Goal: Task Accomplishment & Management: Manage account settings

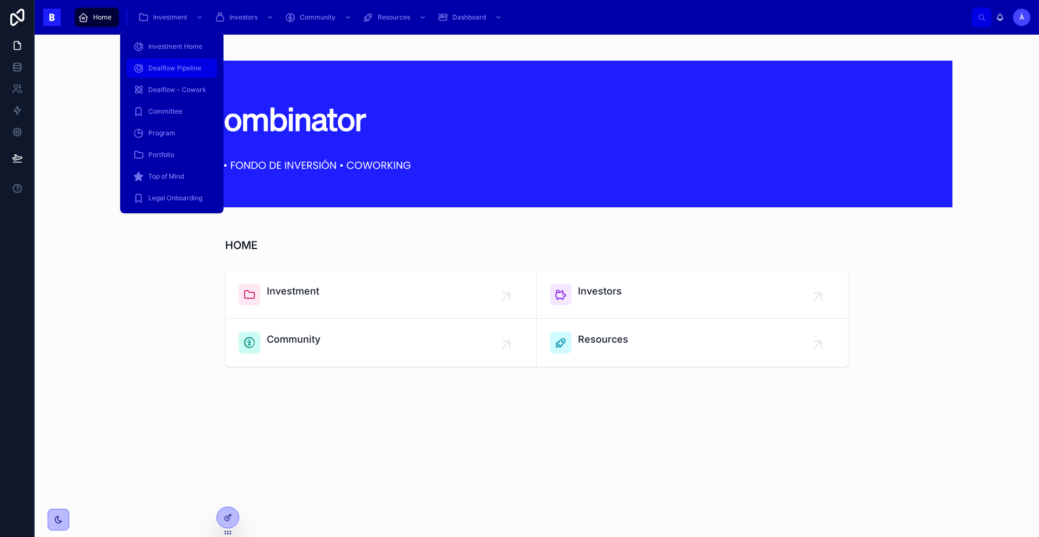
click at [181, 73] on div "Dealflow Pipeline" at bounding box center [171, 68] width 77 height 17
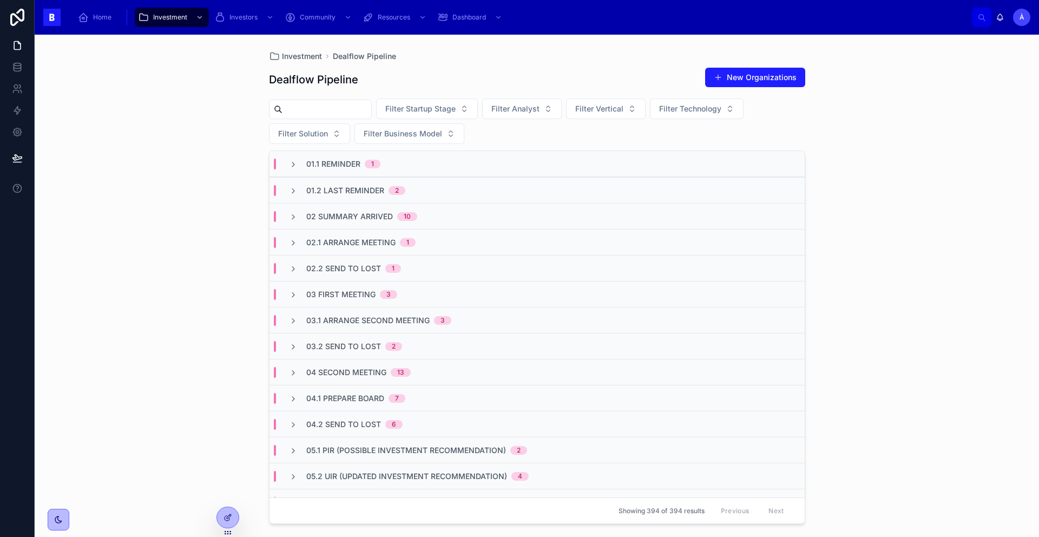
click at [377, 208] on div "02 Summary Arrived 10" at bounding box center [537, 216] width 535 height 26
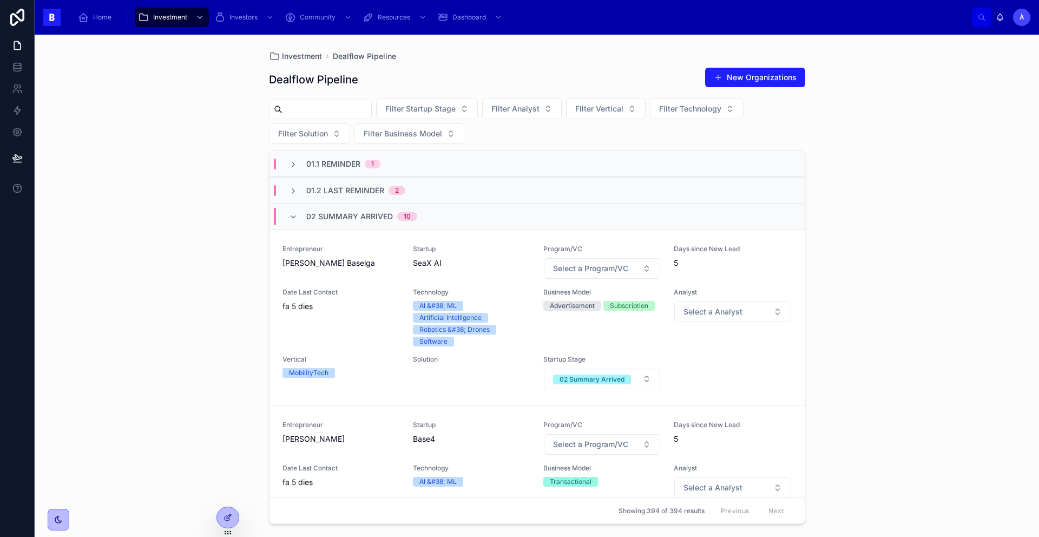
click at [372, 212] on span "02 Summary Arrived" at bounding box center [349, 216] width 87 height 11
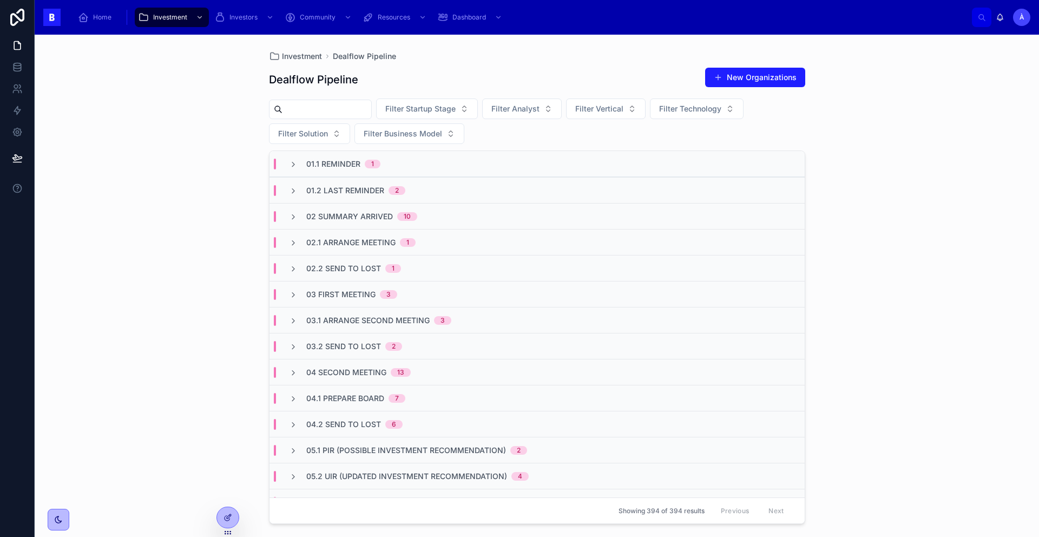
click at [315, 112] on input "text" at bounding box center [327, 109] width 89 height 15
type input "*****"
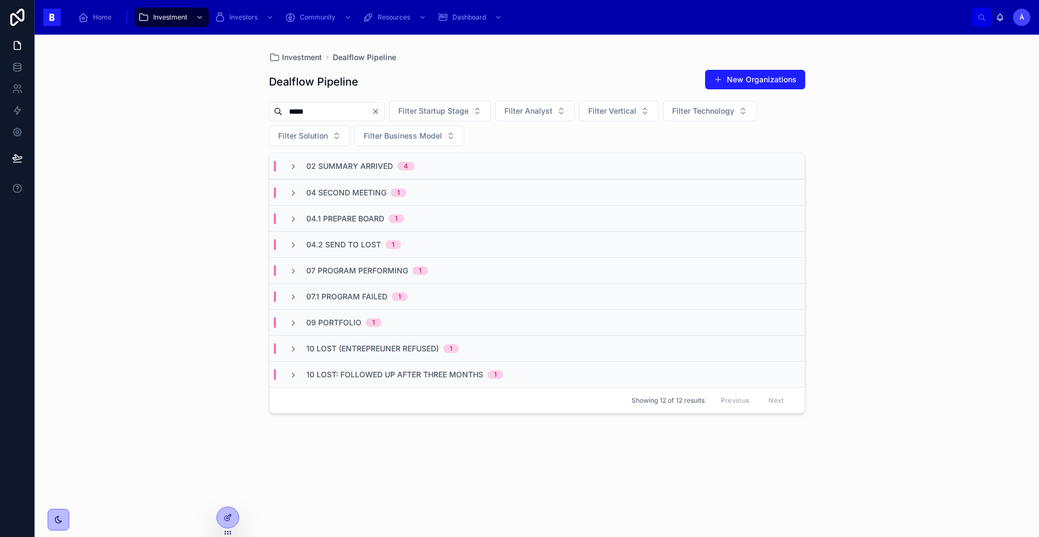
click at [376, 195] on span "04 Second Meeting" at bounding box center [346, 192] width 80 height 11
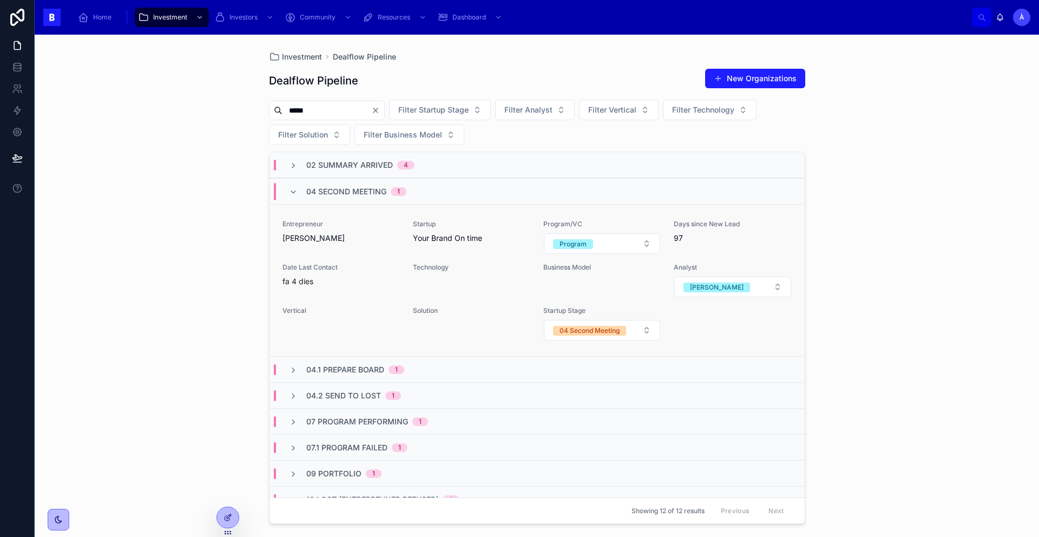
click at [361, 248] on div "Entrepreneur [PERSON_NAME]" at bounding box center [341, 237] width 117 height 35
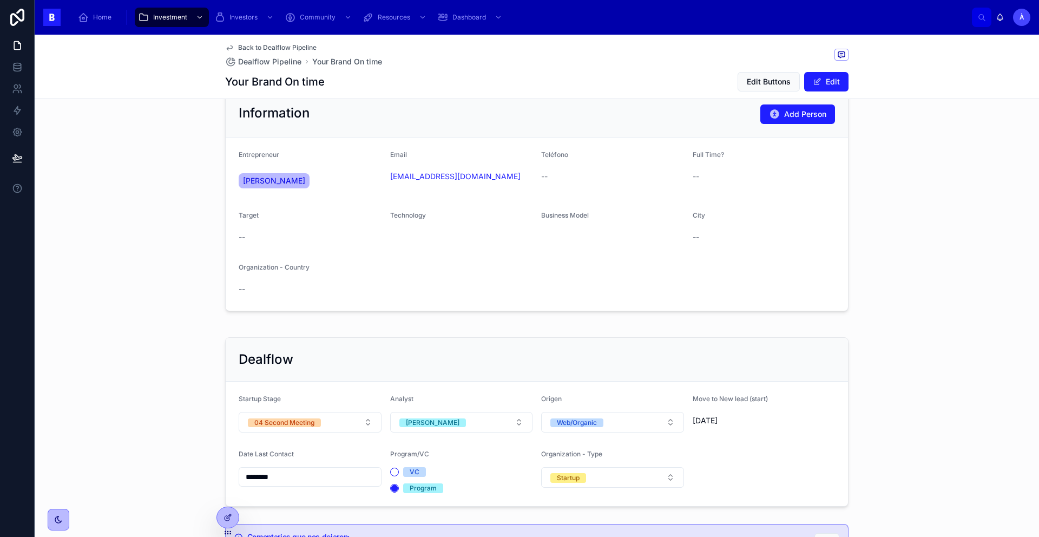
scroll to position [100, 0]
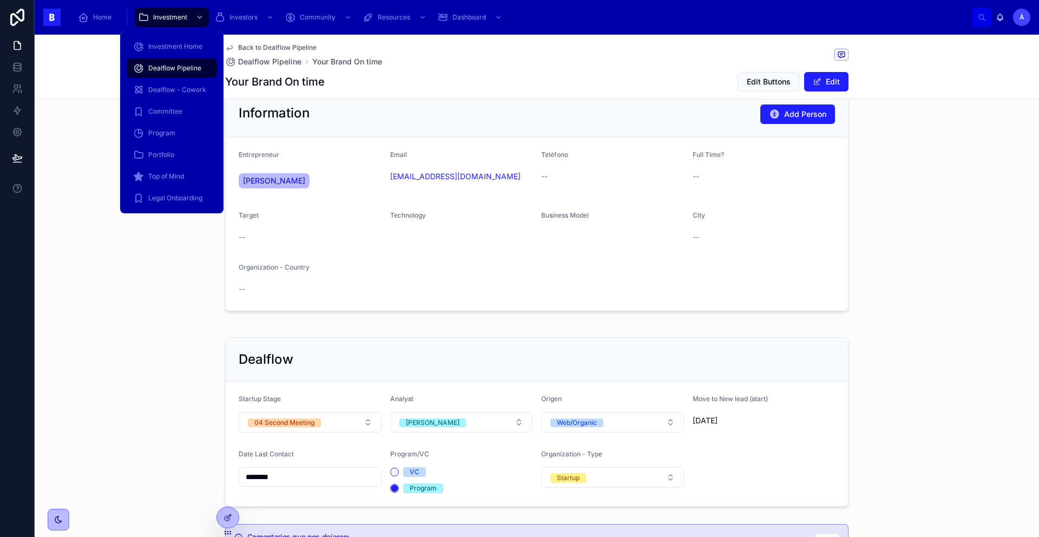
click at [178, 73] on div "Dealflow Pipeline" at bounding box center [171, 68] width 77 height 17
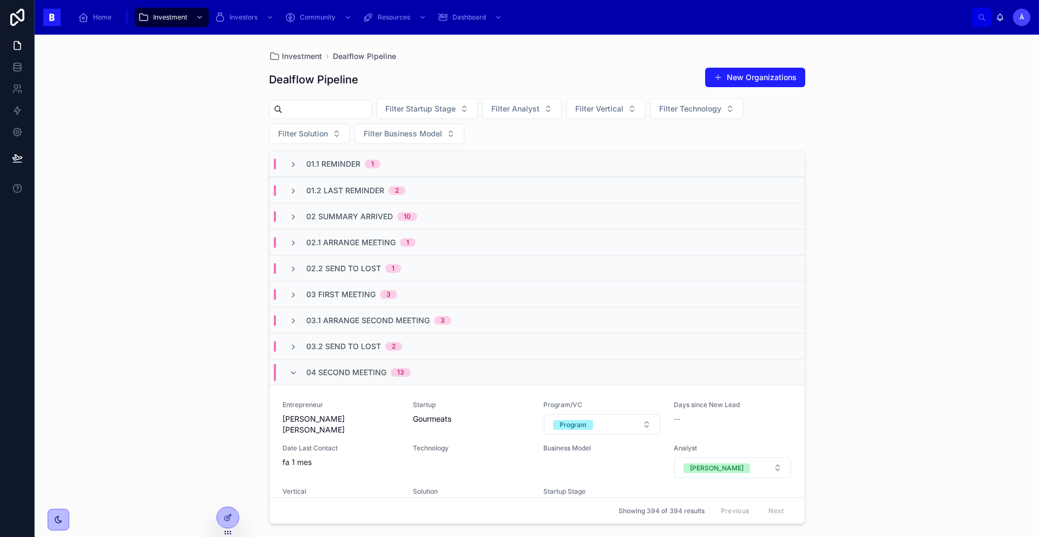
click at [362, 375] on span "04 Second Meeting" at bounding box center [346, 372] width 80 height 11
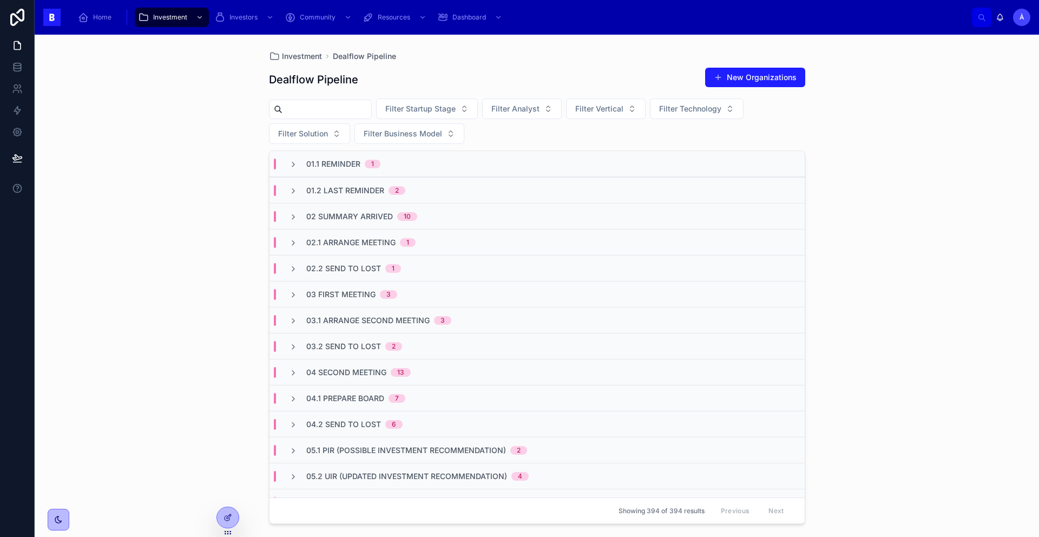
click at [354, 343] on span "03.2 Send to Lost" at bounding box center [343, 346] width 75 height 11
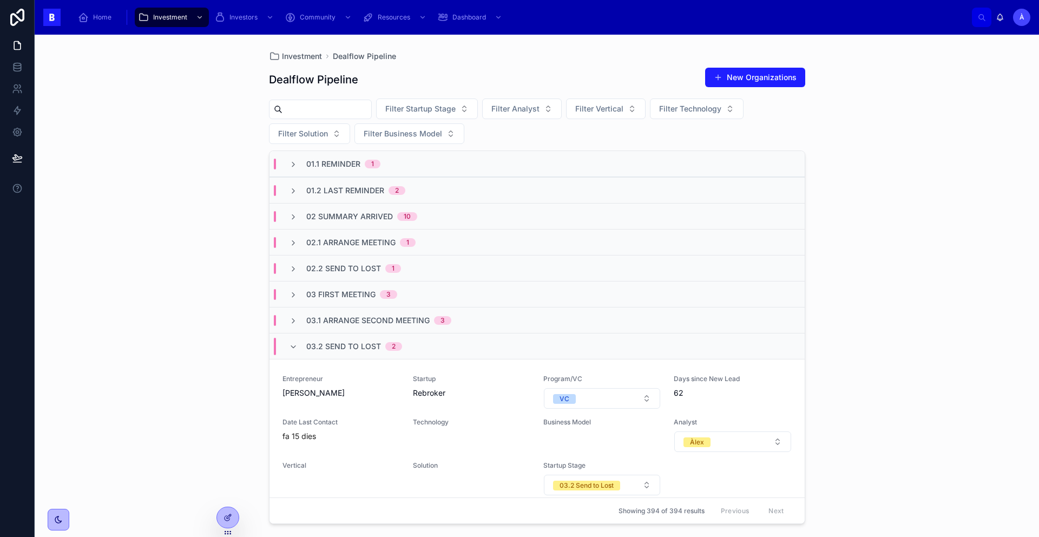
click at [354, 343] on span "03.2 Send to Lost" at bounding box center [343, 346] width 75 height 11
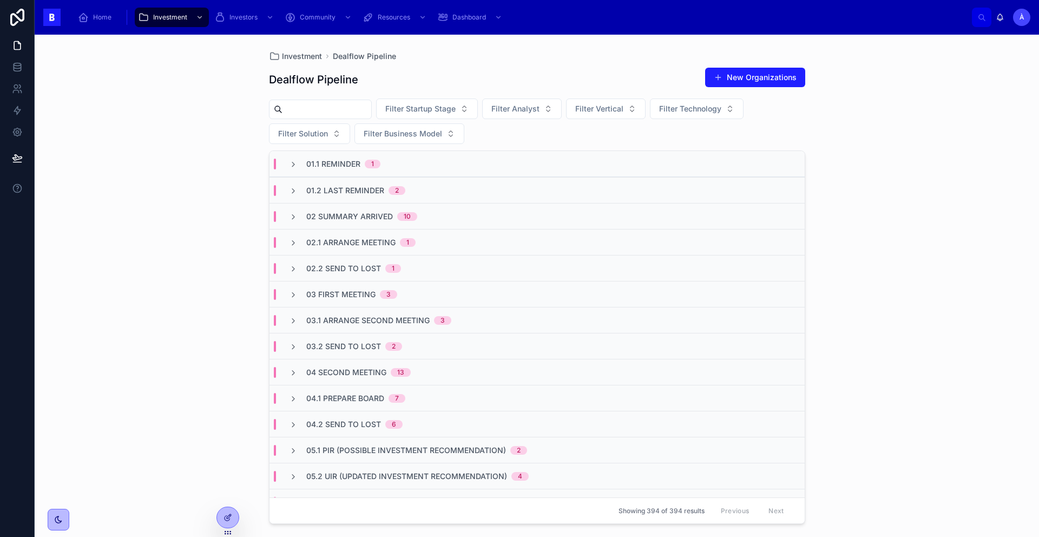
click at [352, 313] on div "03.1 Arrange Second Meeting 3" at bounding box center [537, 320] width 535 height 26
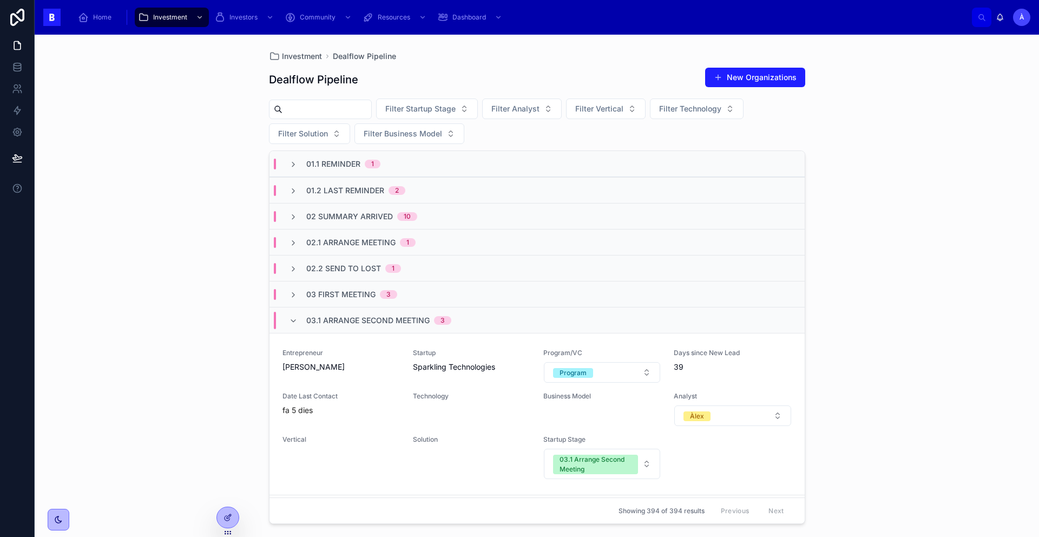
click at [352, 313] on div "03.1 Arrange Second Meeting 3" at bounding box center [378, 320] width 145 height 17
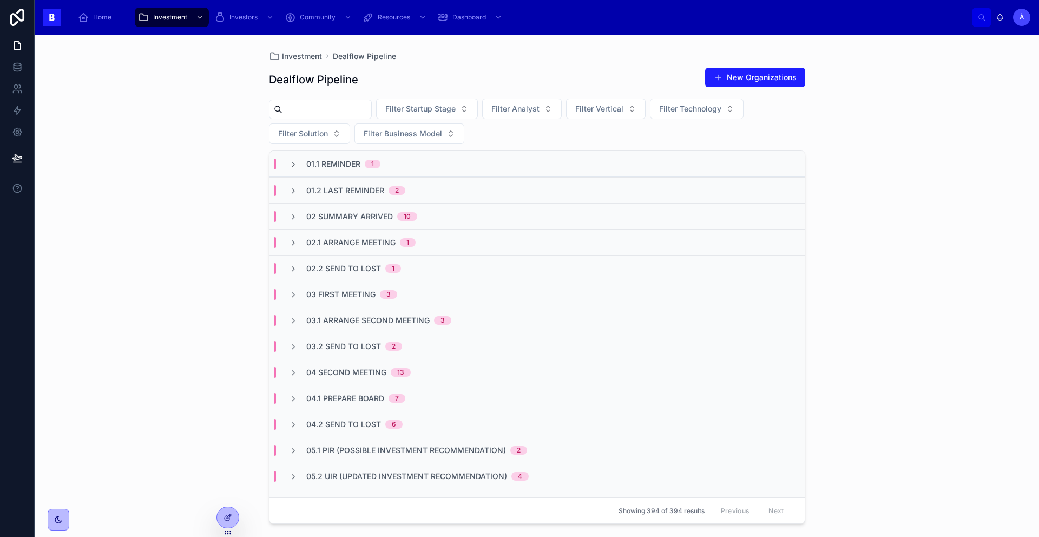
click at [358, 344] on span "03.2 Send to Lost" at bounding box center [343, 346] width 75 height 11
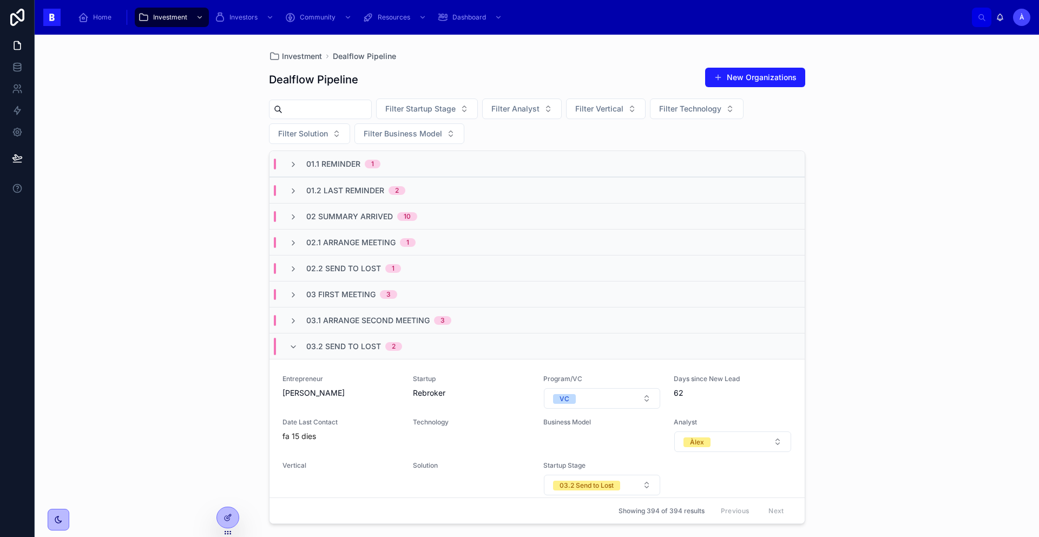
click at [330, 348] on span "03.2 Send to Lost" at bounding box center [343, 346] width 75 height 11
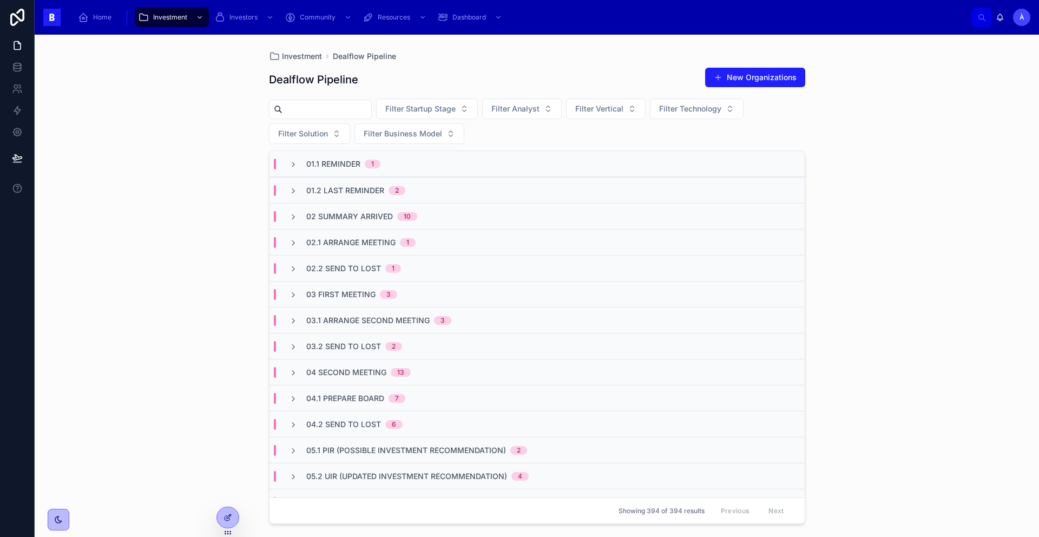
click at [356, 324] on span "03.1 Arrange Second Meeting" at bounding box center [367, 320] width 123 height 11
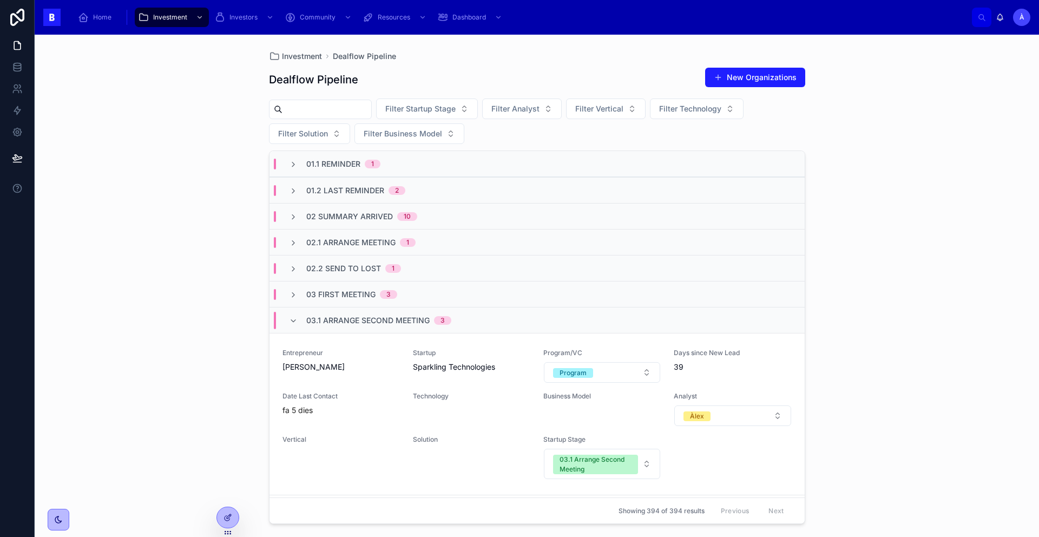
click at [356, 323] on span "03.1 Arrange Second Meeting" at bounding box center [367, 320] width 123 height 11
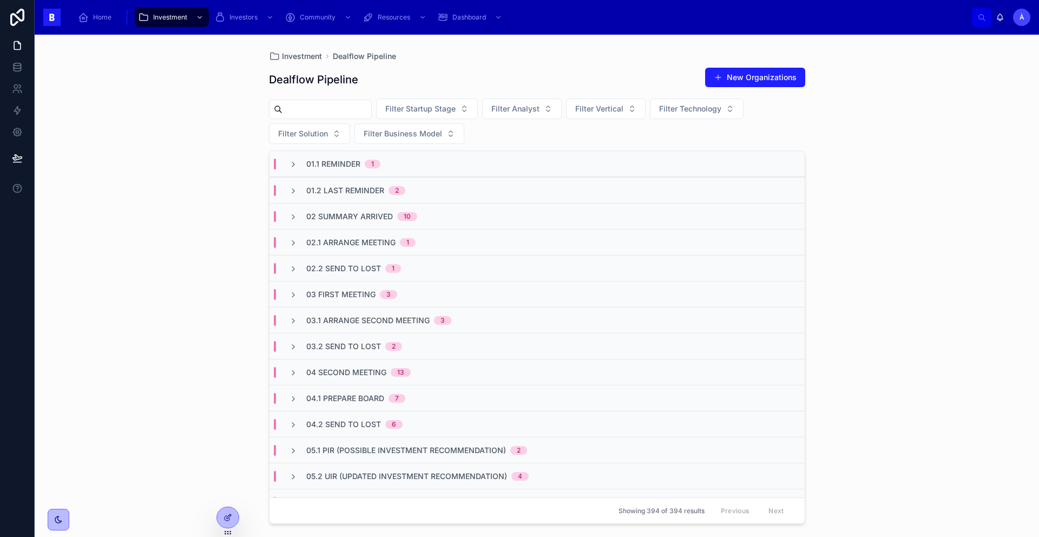
click at [355, 296] on span "03 First Meeting" at bounding box center [340, 294] width 69 height 11
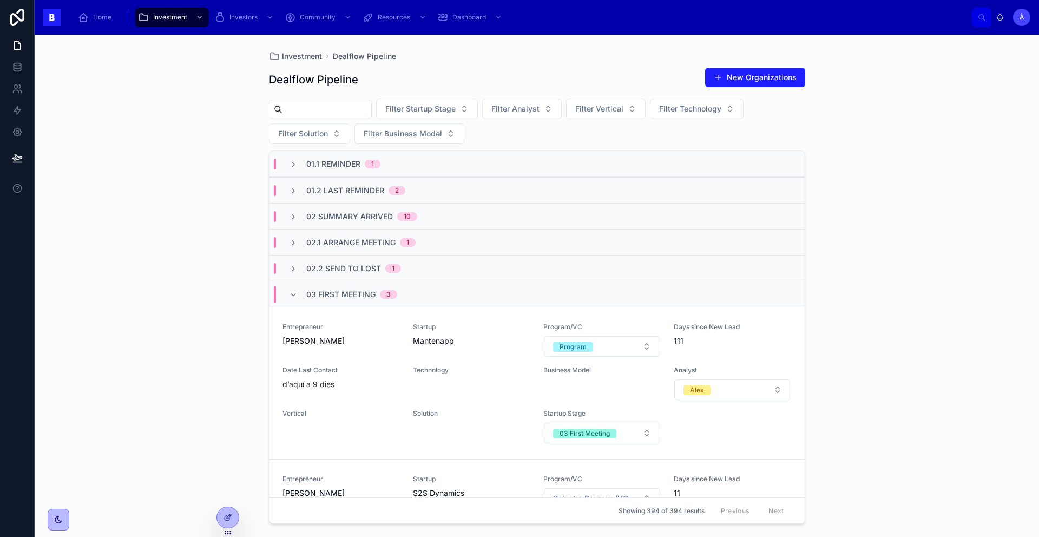
click at [355, 296] on span "03 First Meeting" at bounding box center [340, 294] width 69 height 11
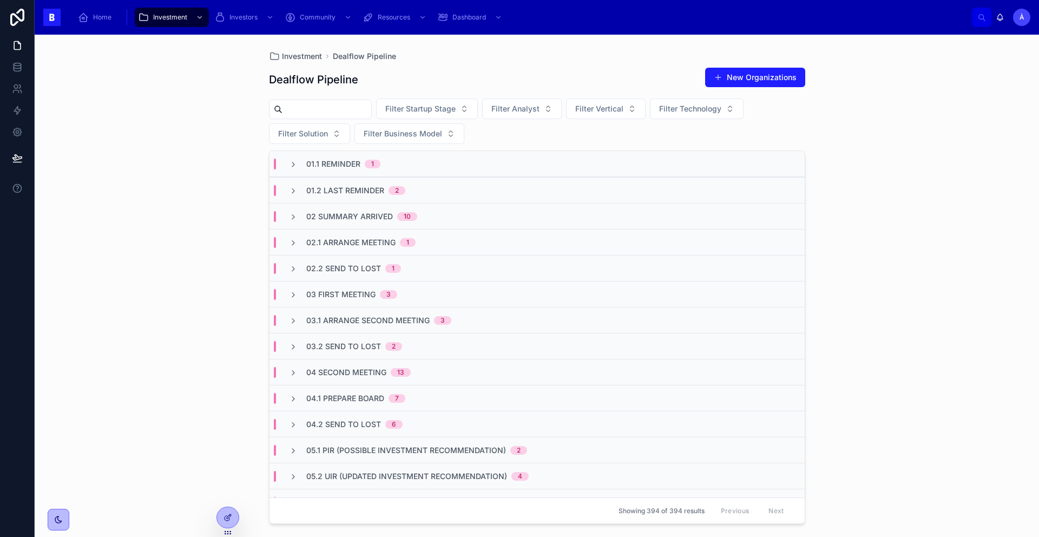
click at [338, 276] on div "02.2 Send To Lost 1" at bounding box center [537, 268] width 535 height 26
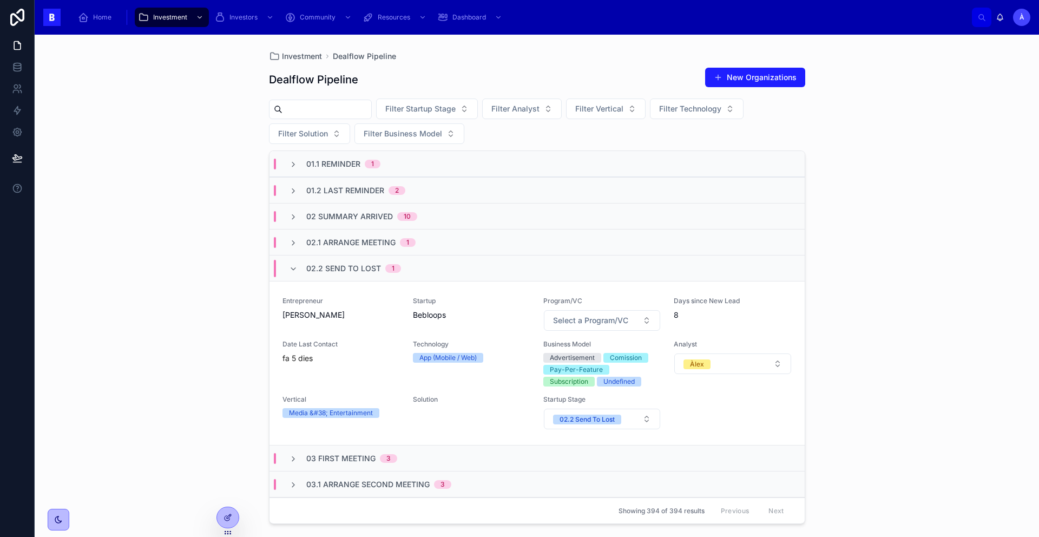
click at [339, 266] on span "02.2 Send To Lost" at bounding box center [343, 268] width 75 height 11
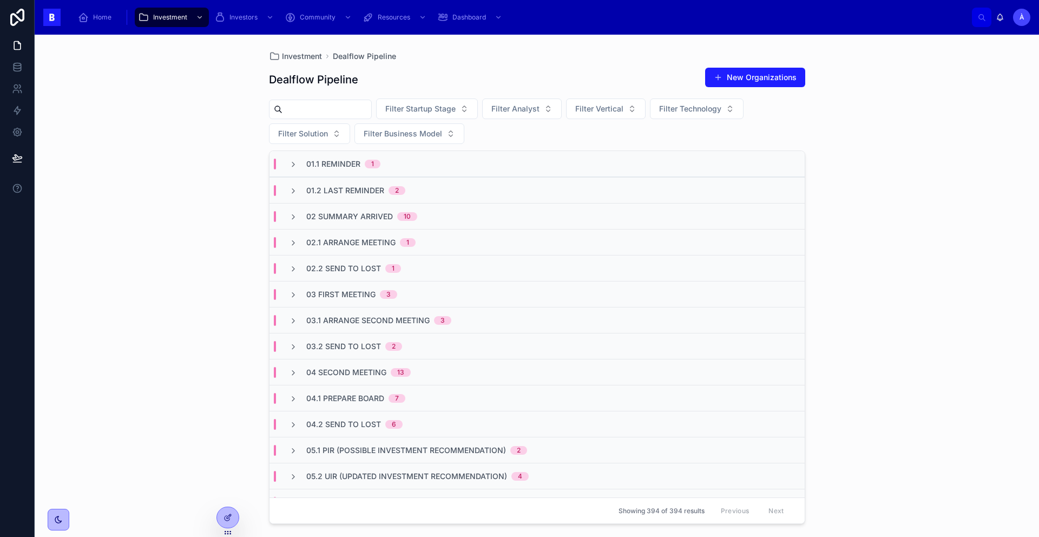
click at [351, 246] on span "02.1 Arrange Meeting" at bounding box center [350, 242] width 89 height 11
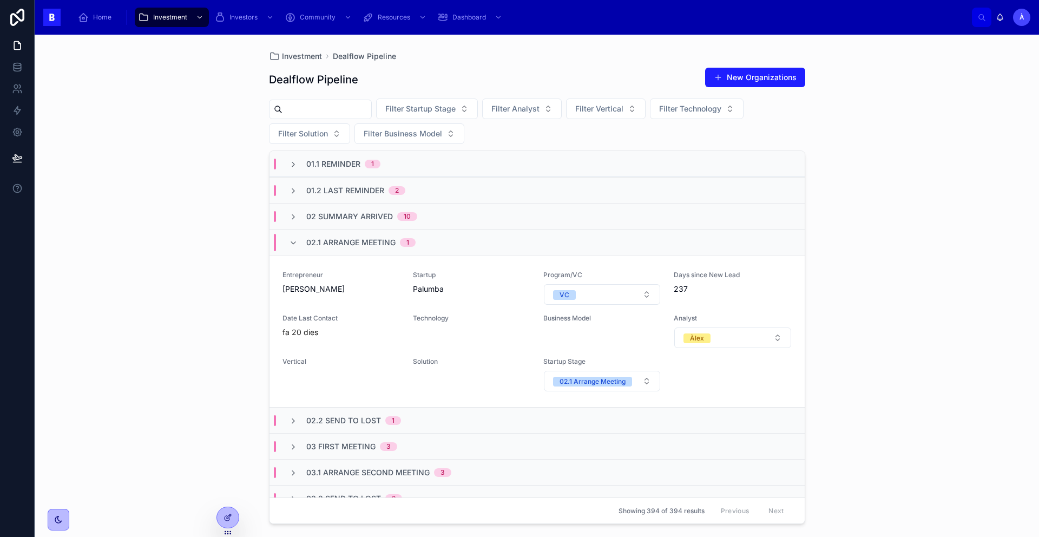
click at [351, 246] on span "02.1 Arrange Meeting" at bounding box center [350, 242] width 89 height 11
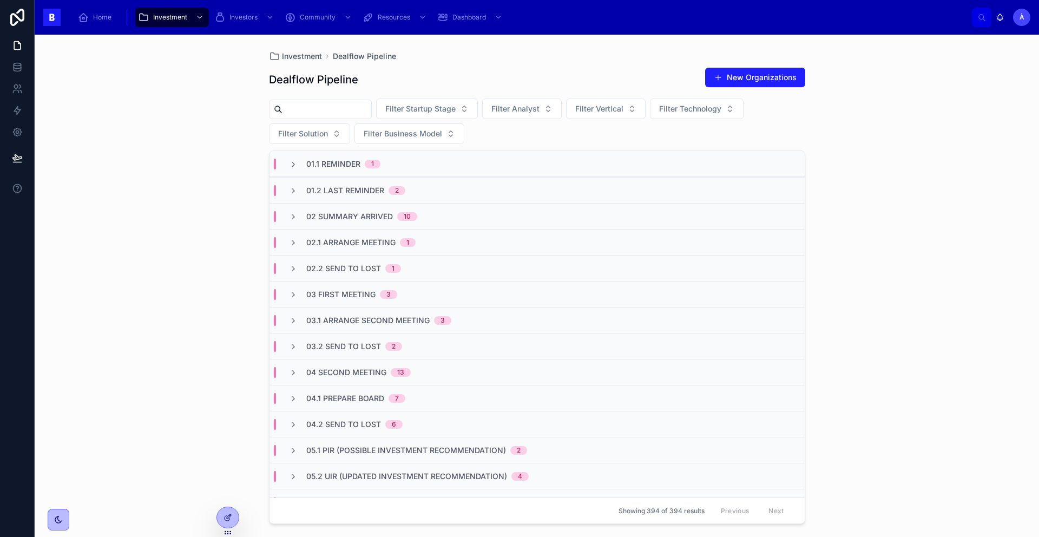
click at [352, 234] on div "02.1 Arrange Meeting 1" at bounding box center [537, 242] width 535 height 26
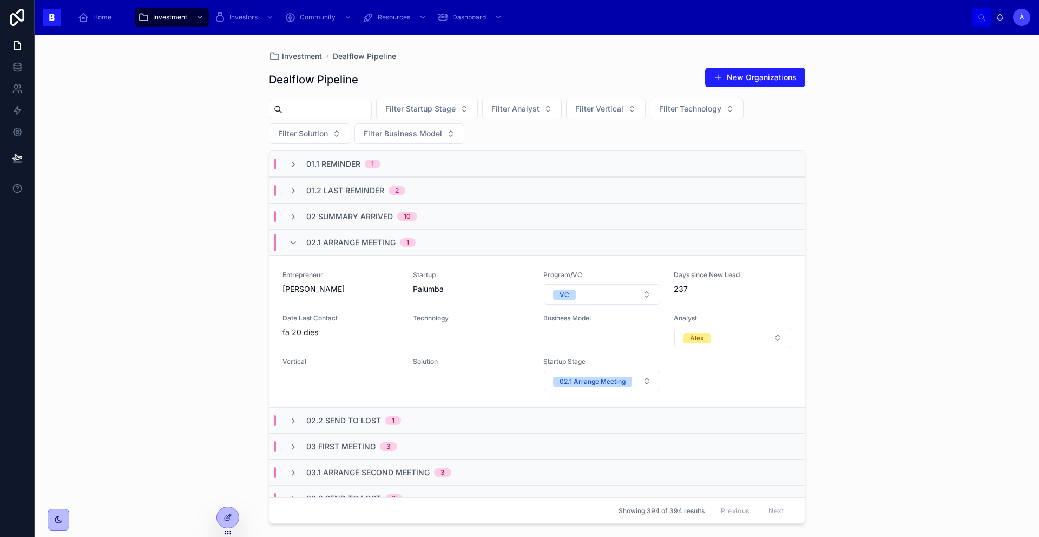
click at [352, 235] on div "02.1 Arrange Meeting 1" at bounding box center [360, 242] width 109 height 17
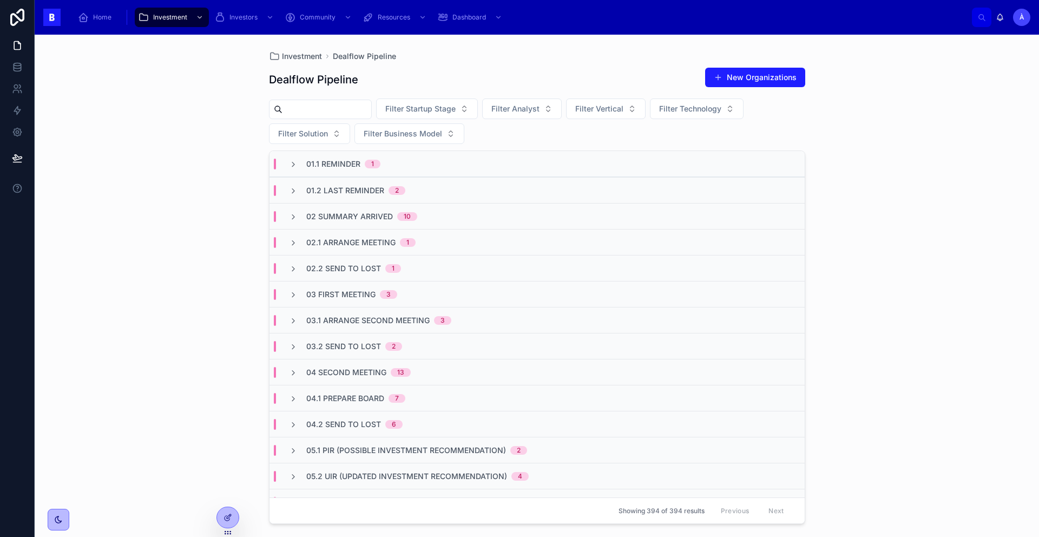
click at [357, 225] on div "02 Summary Arrived 10" at bounding box center [537, 216] width 535 height 26
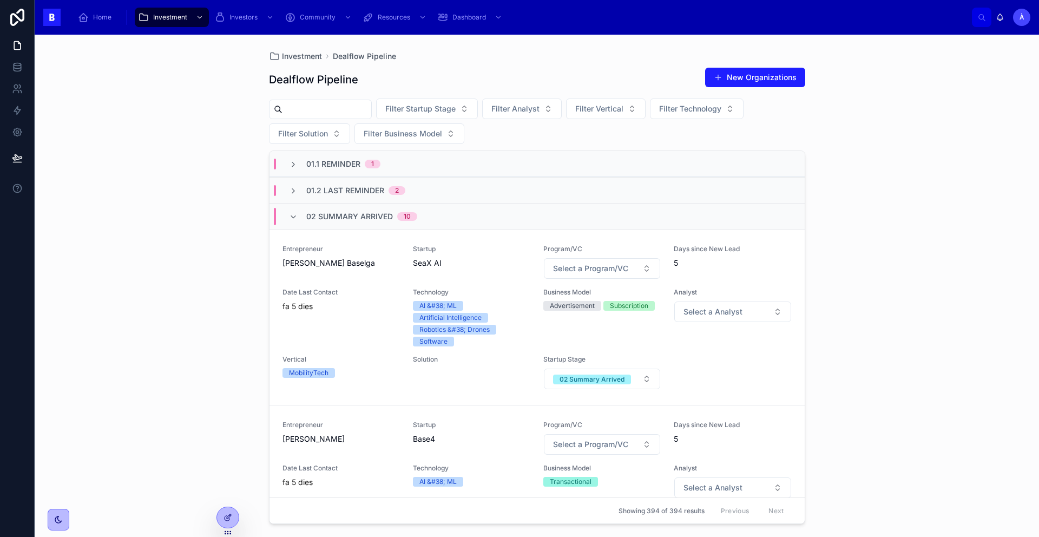
click at [358, 221] on span "02 Summary Arrived" at bounding box center [349, 216] width 87 height 11
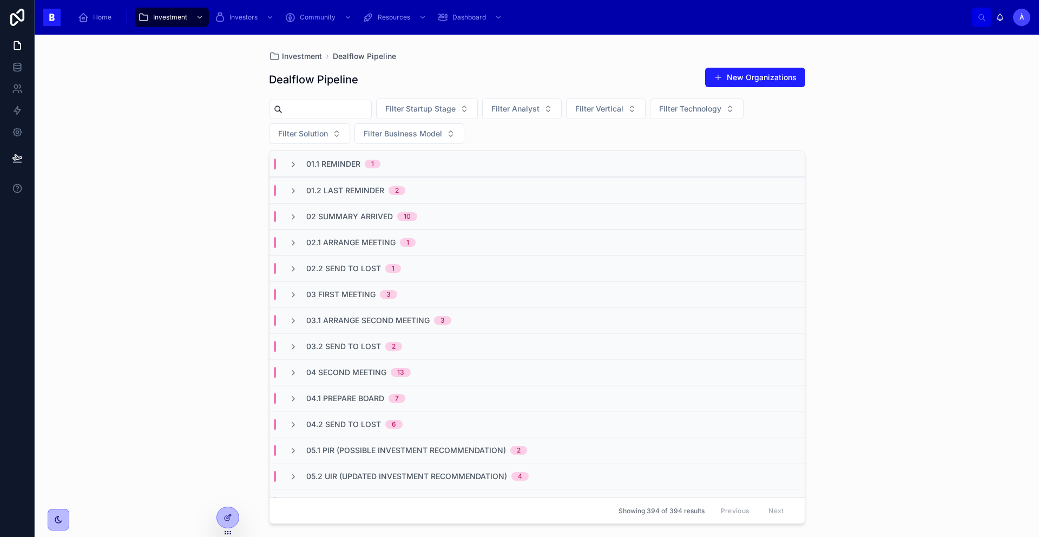
click at [359, 185] on span "01.2 Last Reminder" at bounding box center [345, 190] width 78 height 11
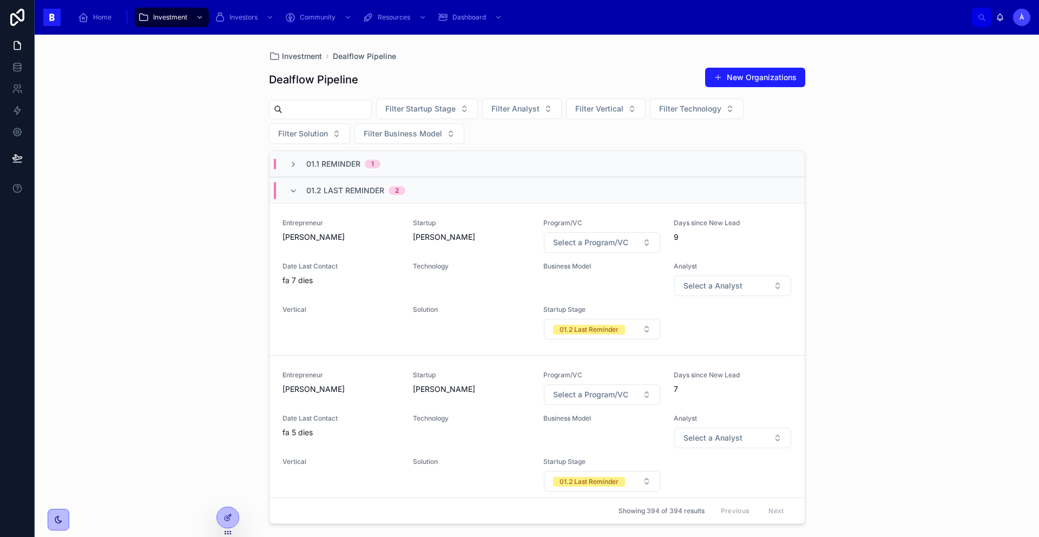
click at [359, 185] on span "01.2 Last Reminder" at bounding box center [345, 190] width 78 height 11
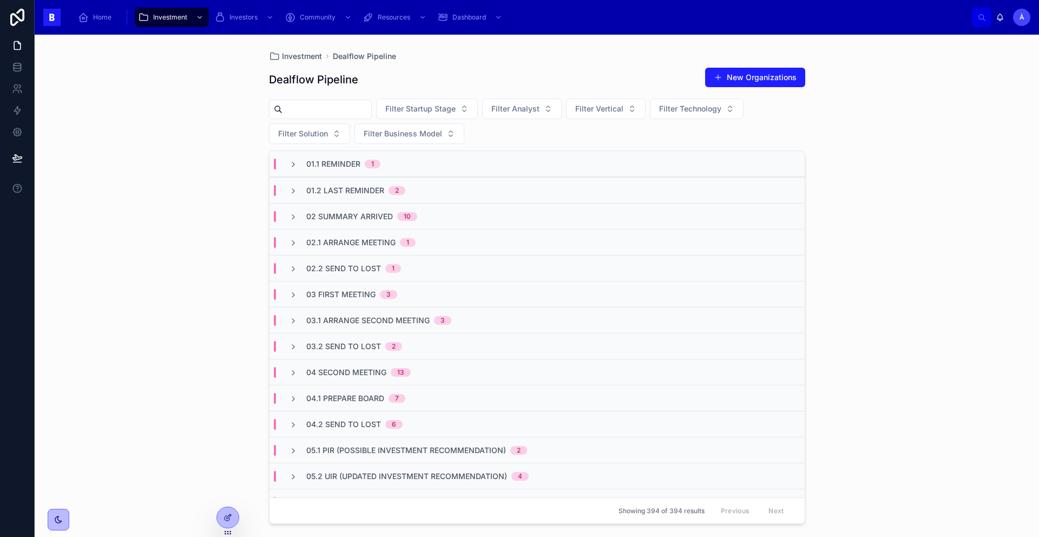
click at [339, 170] on div "01.1 Reminder 1" at bounding box center [537, 164] width 535 height 26
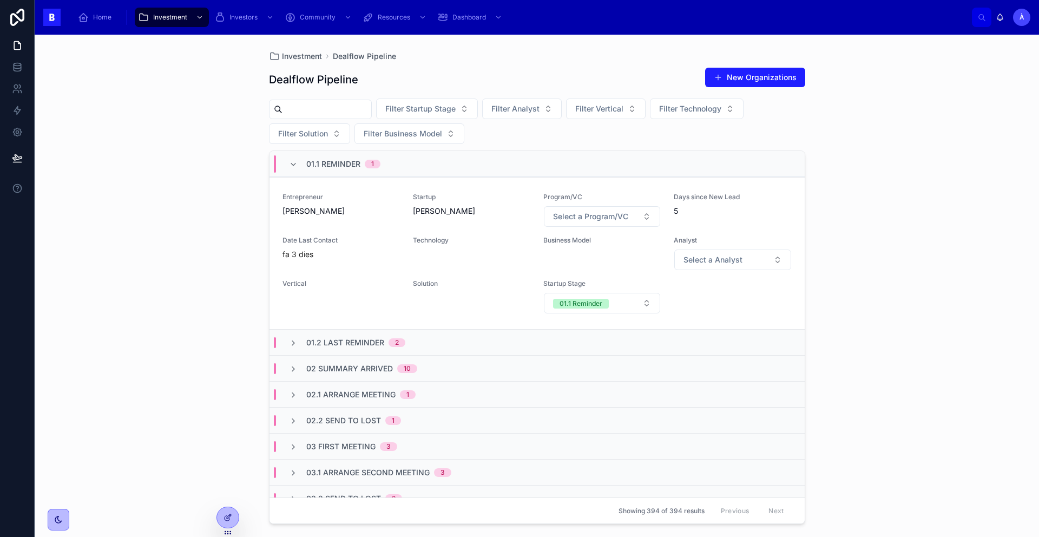
click at [339, 170] on div "01.1 Reminder 1" at bounding box center [343, 163] width 74 height 17
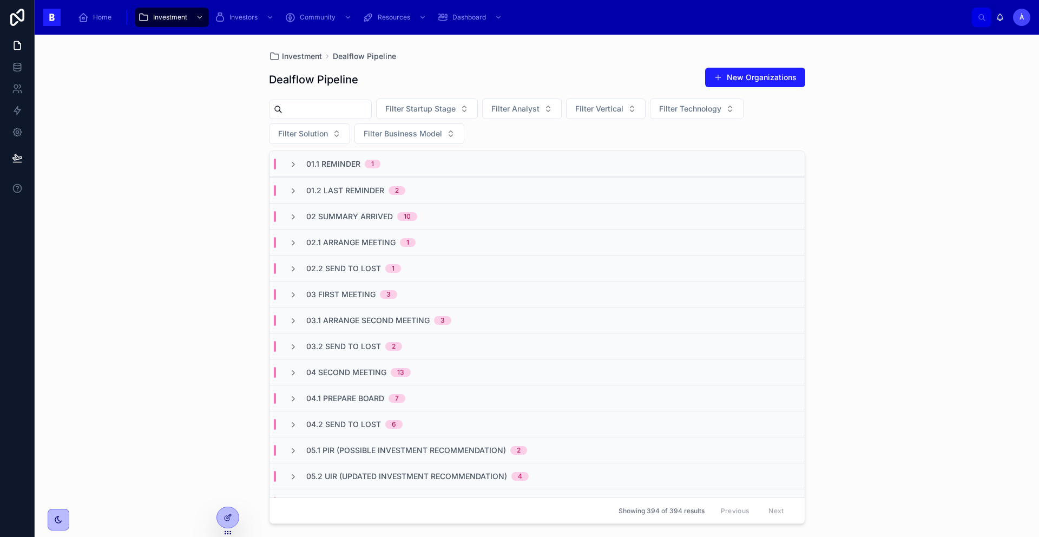
click at [316, 108] on input "text" at bounding box center [327, 109] width 89 height 15
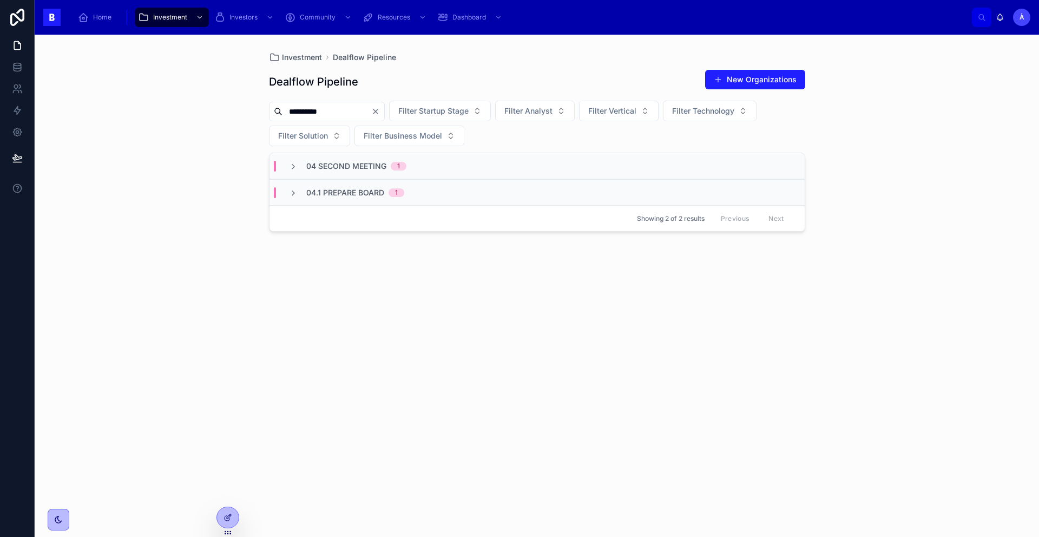
type input "**********"
click at [369, 167] on span "04 Second Meeting" at bounding box center [346, 166] width 80 height 11
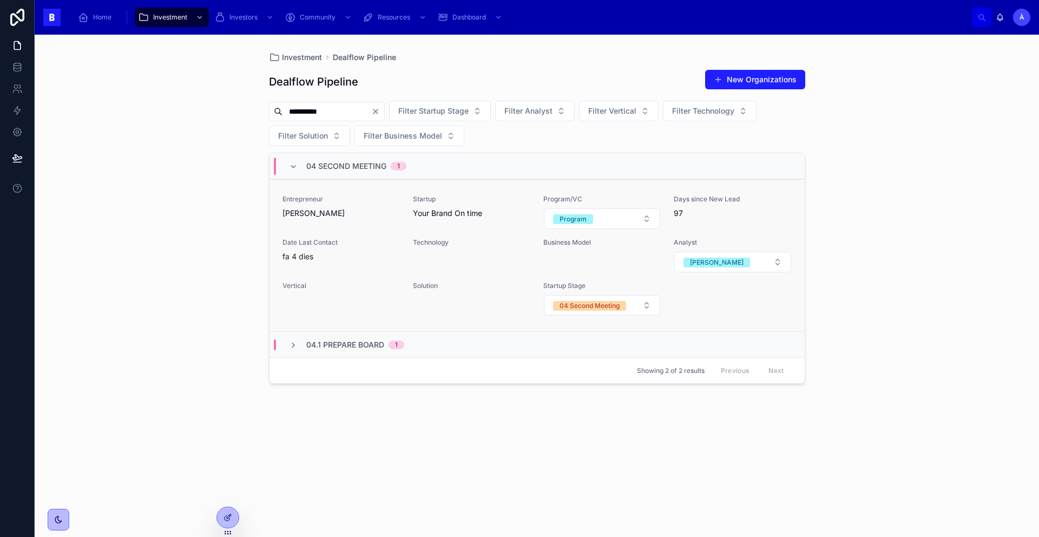
click at [384, 214] on span "[PERSON_NAME]" at bounding box center [341, 213] width 117 height 11
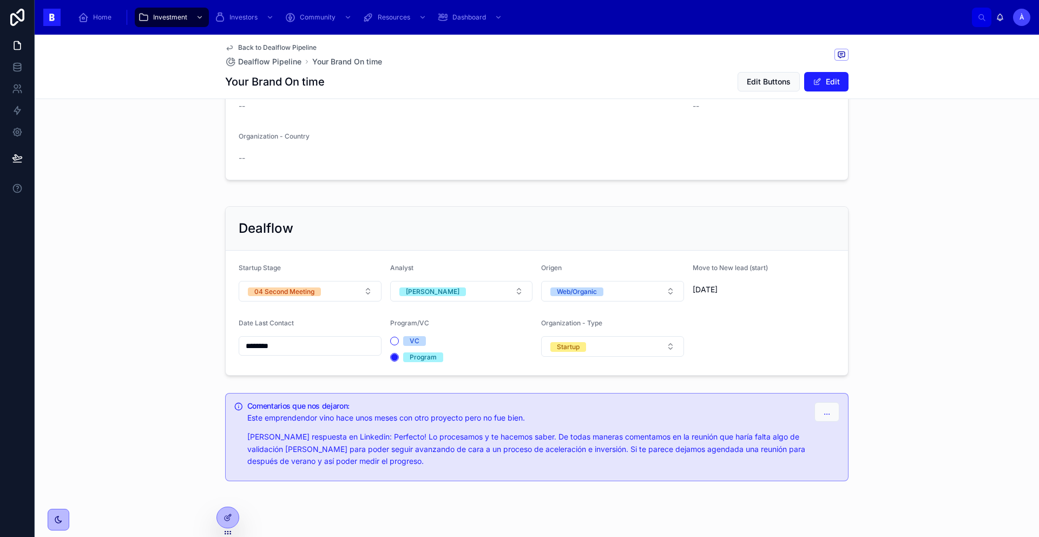
scroll to position [249, 0]
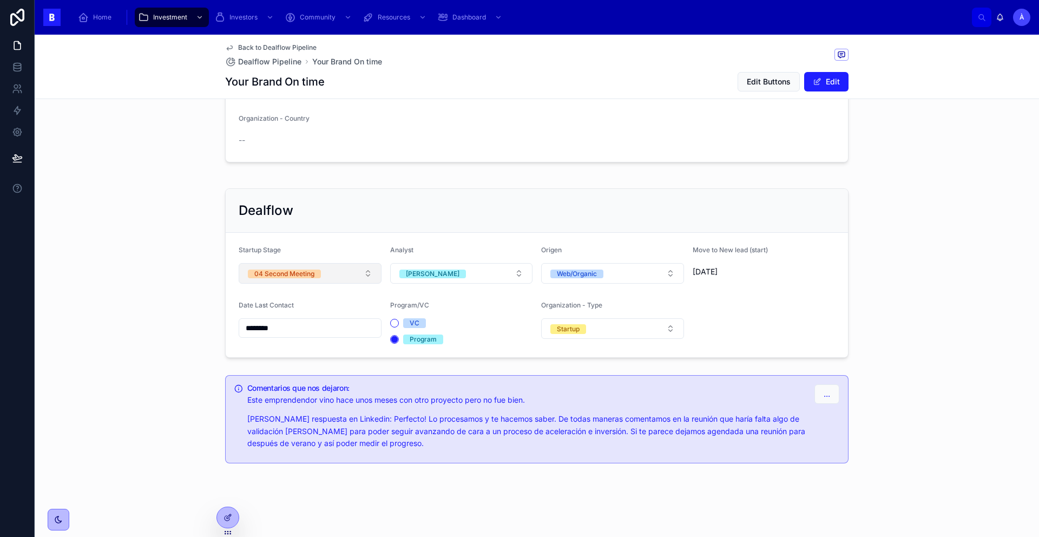
click at [329, 273] on button "04 Second Meeting" at bounding box center [310, 273] width 143 height 21
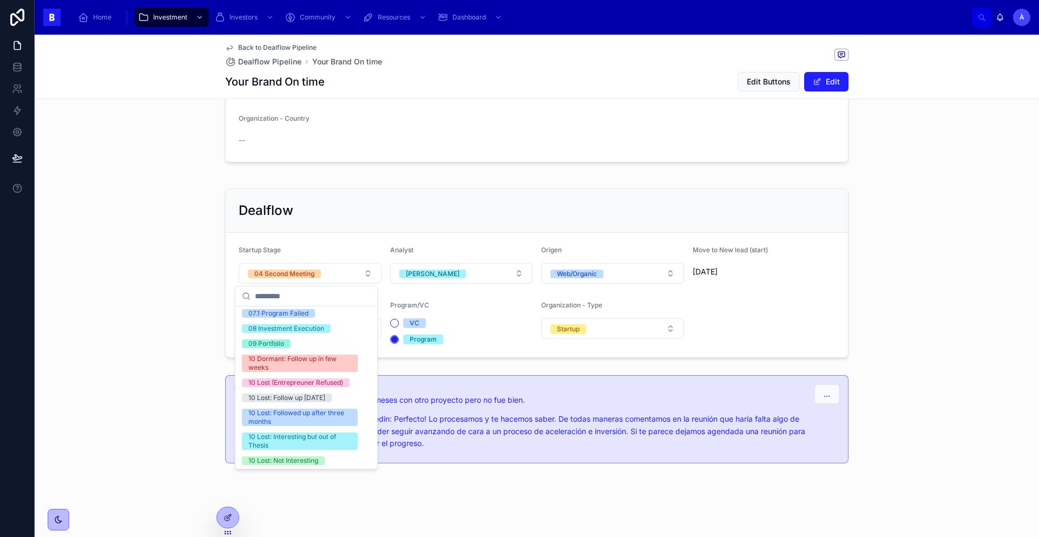
scroll to position [375, 0]
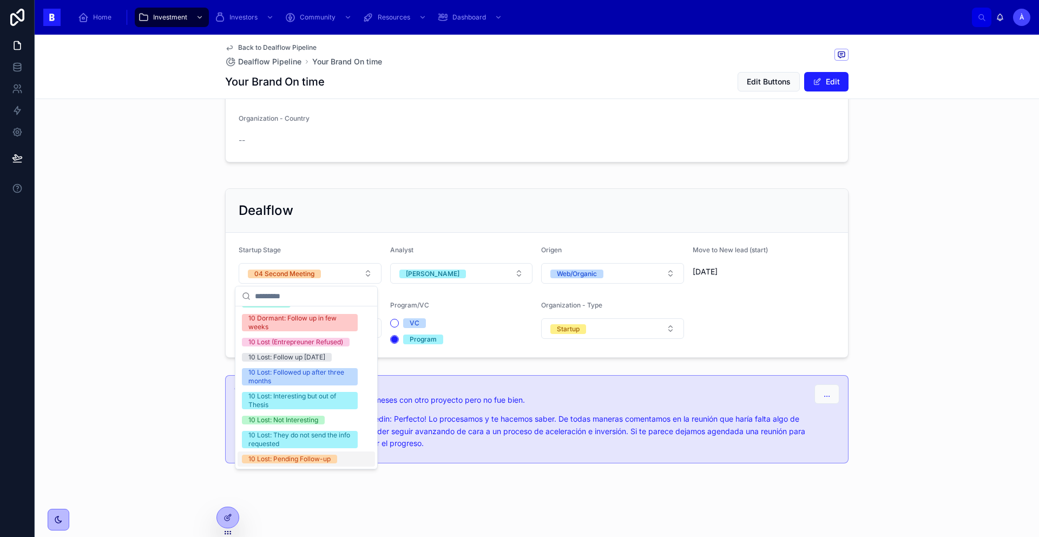
click at [299, 382] on div "10 Lost: Pending Follow-up" at bounding box center [289, 459] width 82 height 9
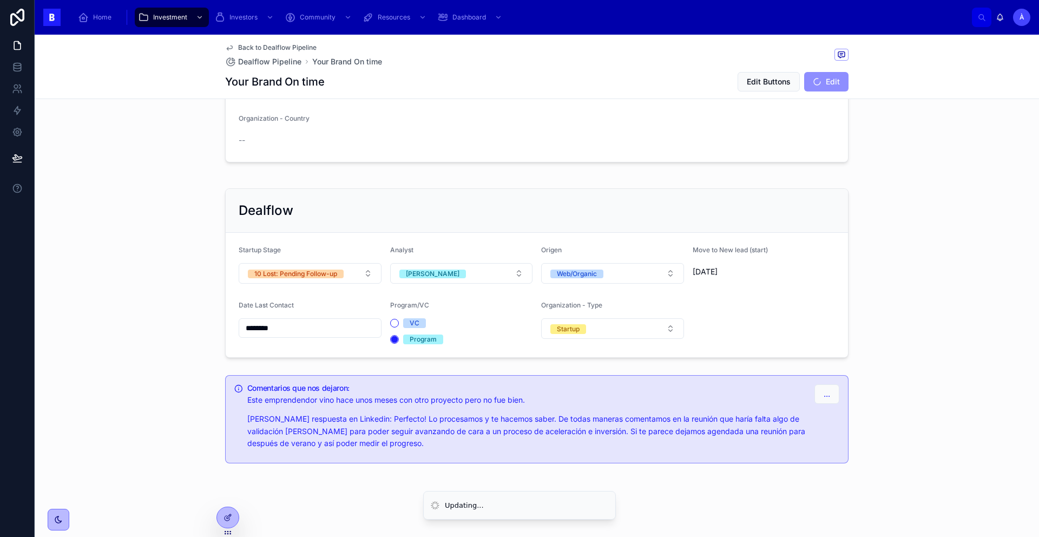
click at [315, 329] on input "********" at bounding box center [310, 327] width 142 height 15
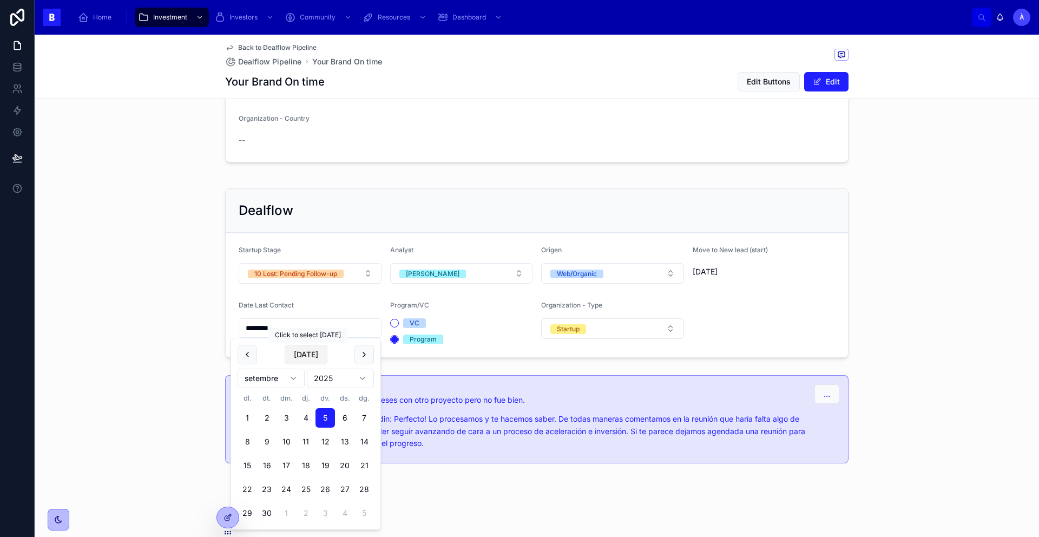
drag, startPoint x: 326, startPoint y: 339, endPoint x: 311, endPoint y: 353, distance: 20.3
click at [311, 353] on button "[DATE]" at bounding box center [306, 354] width 43 height 19
type input "********"
click at [311, 353] on span "[DATE]" at bounding box center [306, 354] width 43 height 19
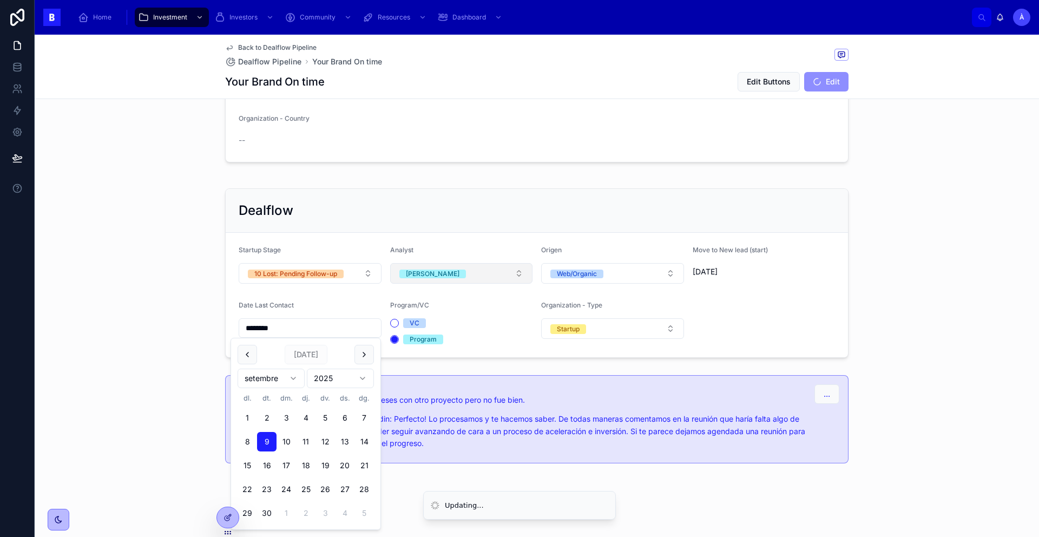
click at [437, 277] on button "[PERSON_NAME]" at bounding box center [461, 273] width 143 height 21
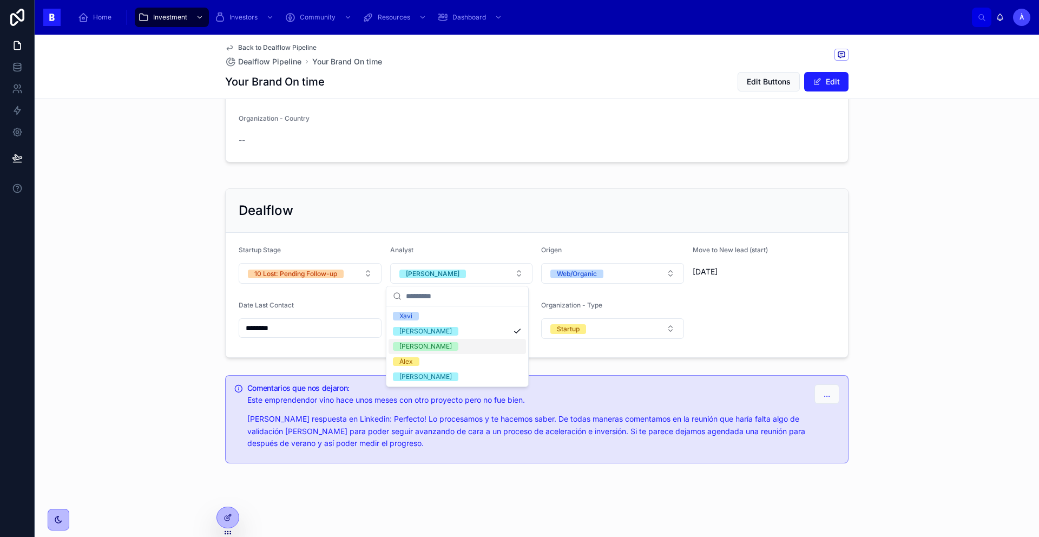
click at [415, 351] on div "[PERSON_NAME]" at bounding box center [458, 346] width 138 height 15
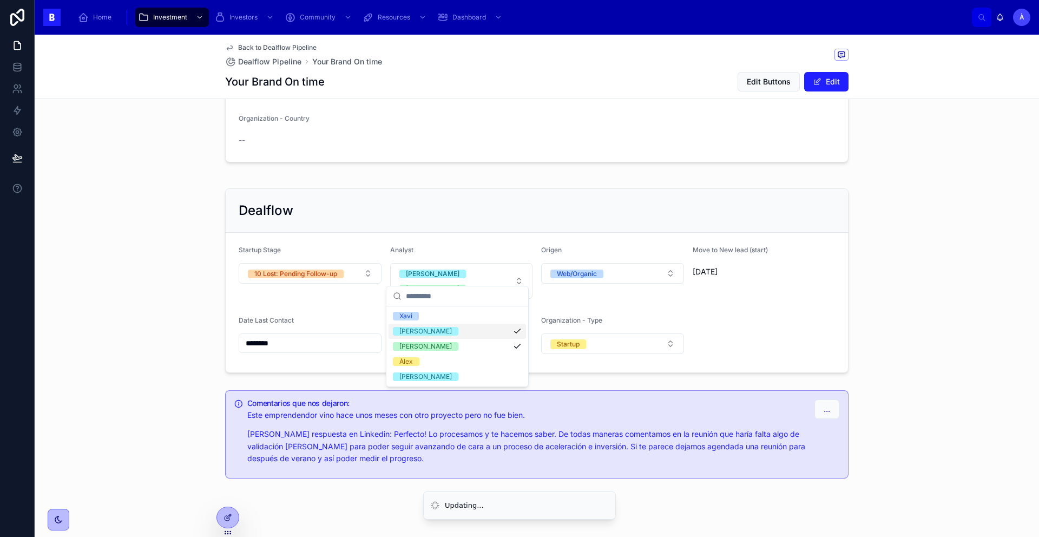
drag, startPoint x: 414, startPoint y: 328, endPoint x: 414, endPoint y: 337, distance: 8.7
click at [414, 328] on div "[PERSON_NAME]" at bounding box center [426, 331] width 53 height 9
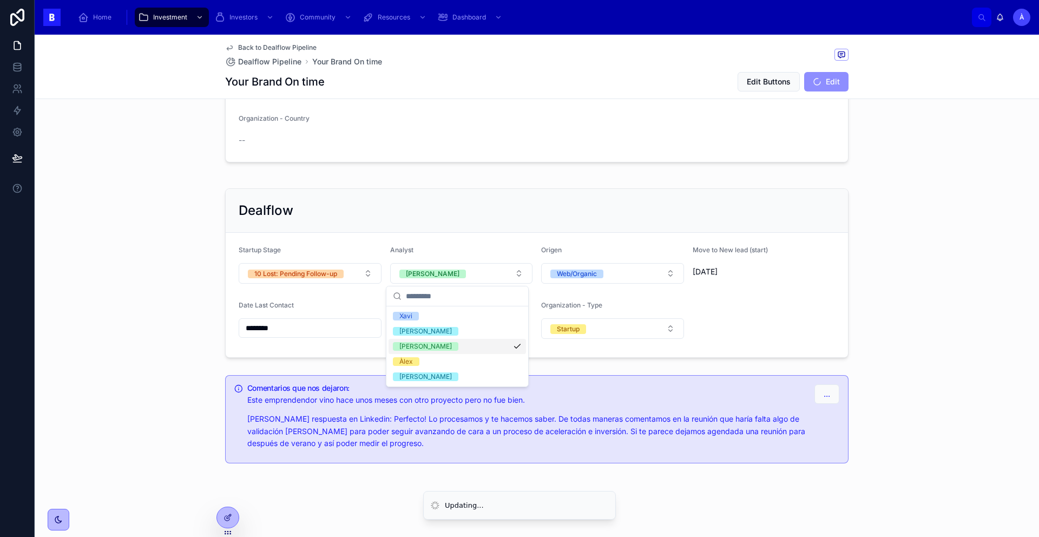
click at [413, 342] on div "[PERSON_NAME]" at bounding box center [426, 346] width 53 height 9
click at [412, 358] on div "Àlex" at bounding box center [407, 361] width 14 height 9
click at [389, 213] on div "Dealflow" at bounding box center [537, 210] width 597 height 17
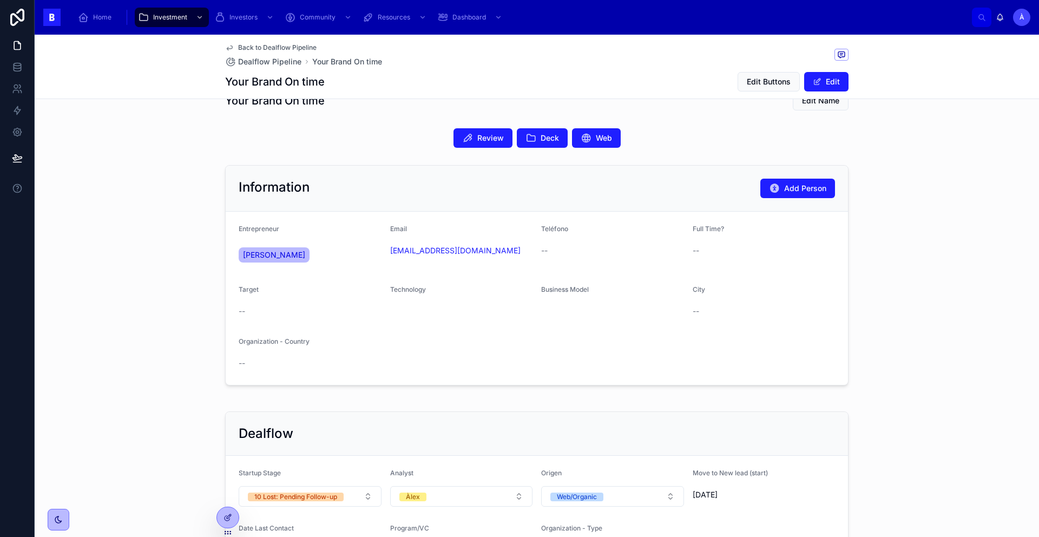
scroll to position [0, 0]
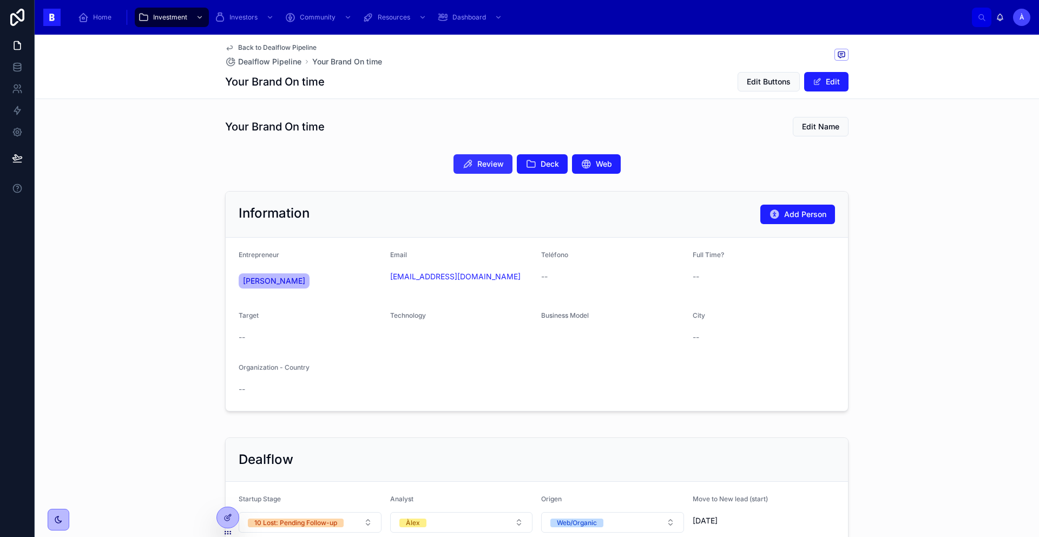
click at [487, 167] on span "Review" at bounding box center [490, 164] width 27 height 11
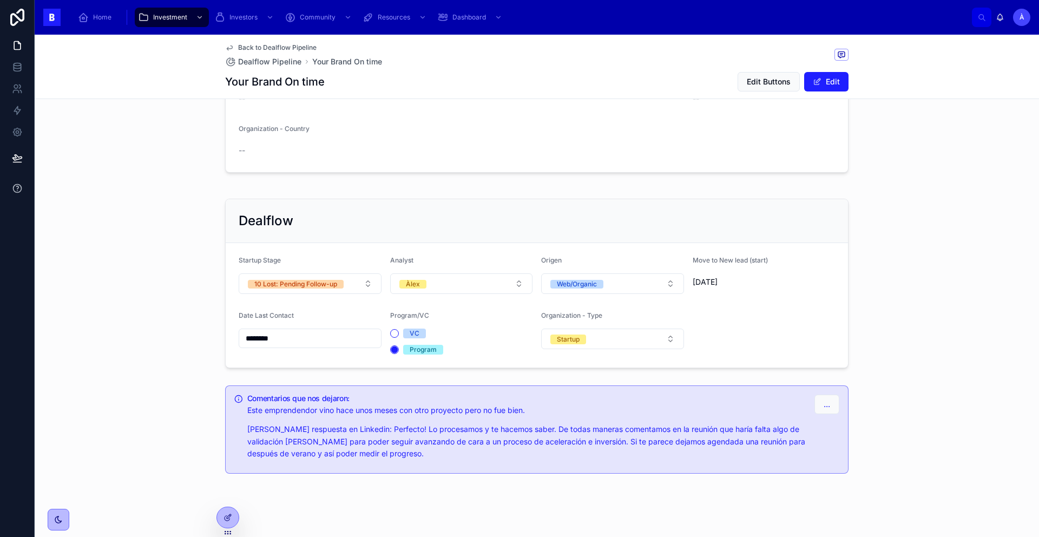
scroll to position [249, 0]
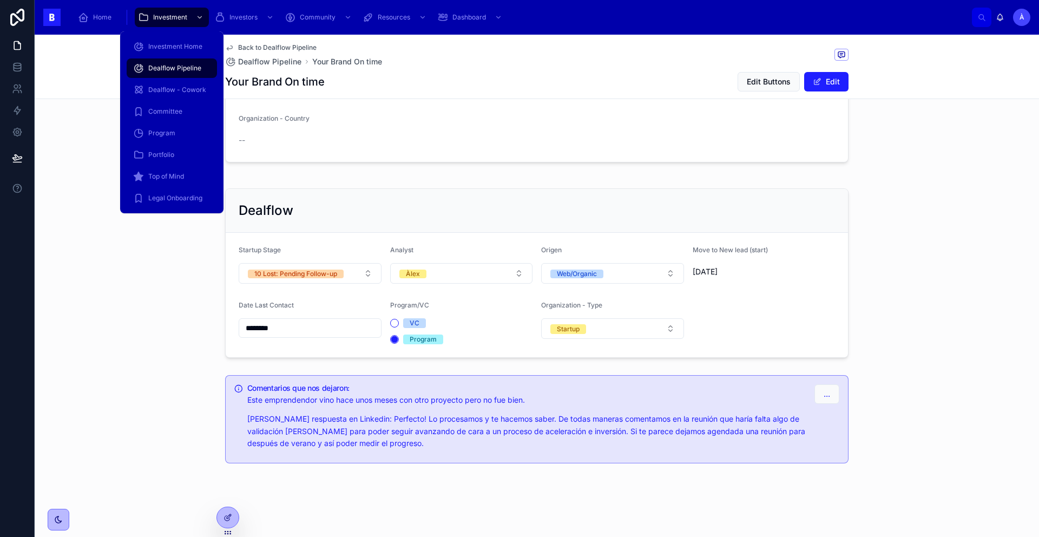
click at [181, 69] on span "Dealflow Pipeline" at bounding box center [174, 68] width 53 height 9
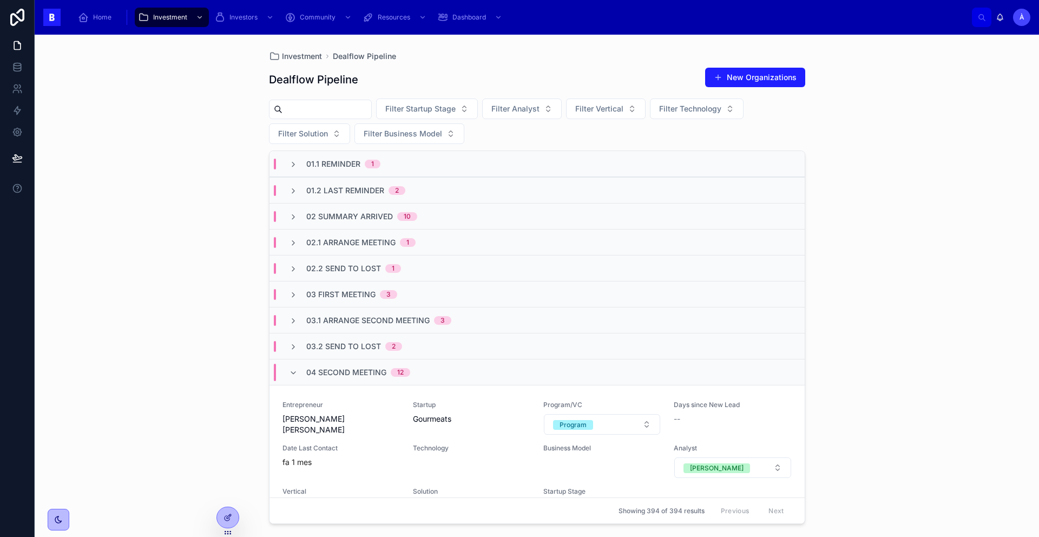
click at [318, 365] on div "04 Second Meeting 12" at bounding box center [358, 372] width 104 height 17
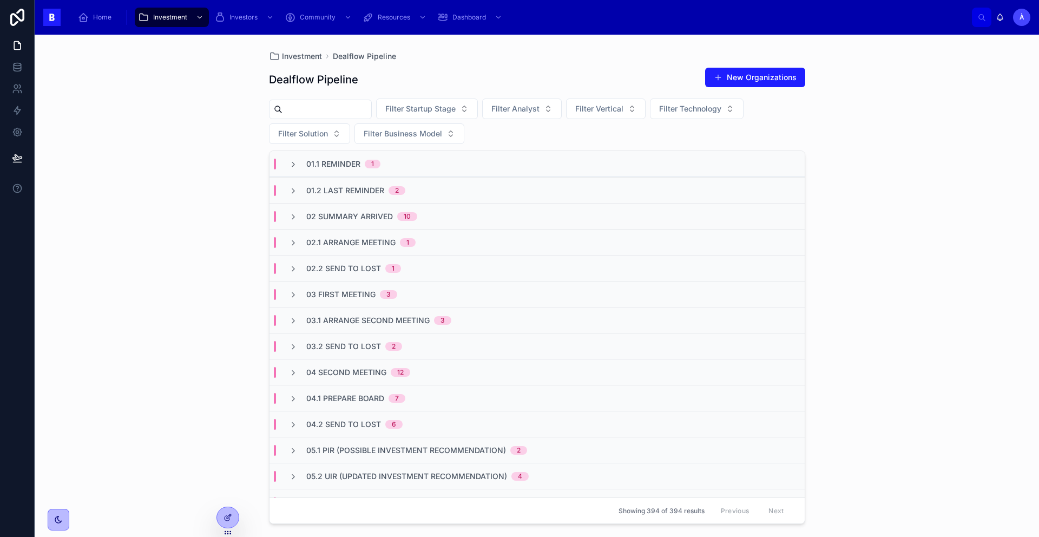
click at [345, 221] on div "02 Summary Arrived 10" at bounding box center [537, 216] width 535 height 26
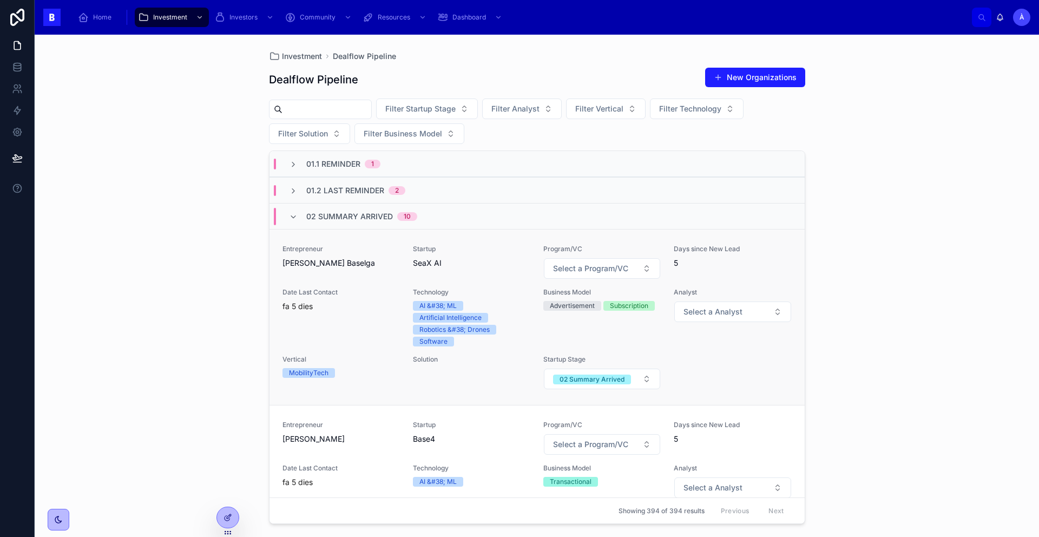
click at [398, 254] on div "Entrepreneur [PERSON_NAME] Baselga Startup SeaX AI Program/VC Select a Program/…" at bounding box center [537, 317] width 509 height 145
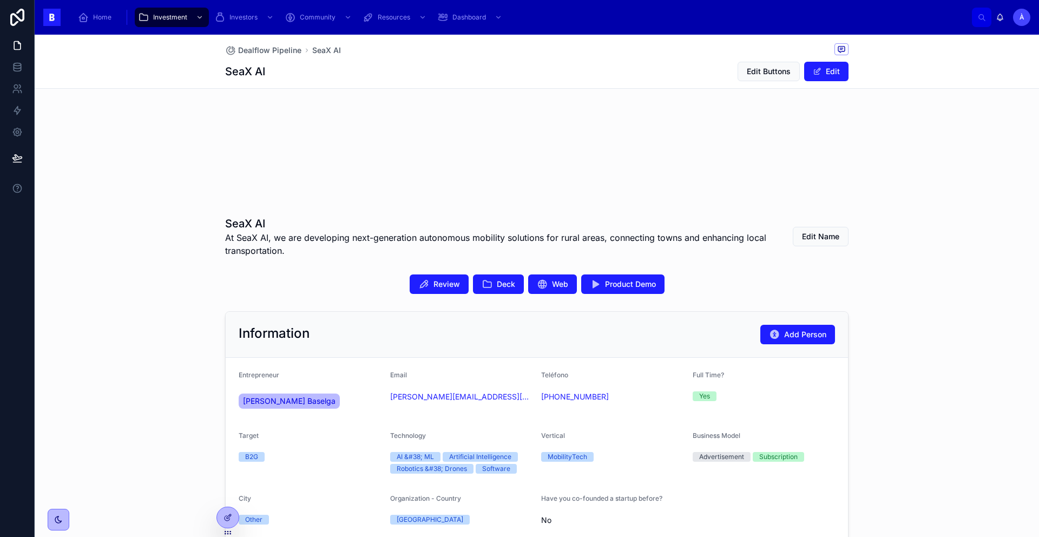
scroll to position [51, 0]
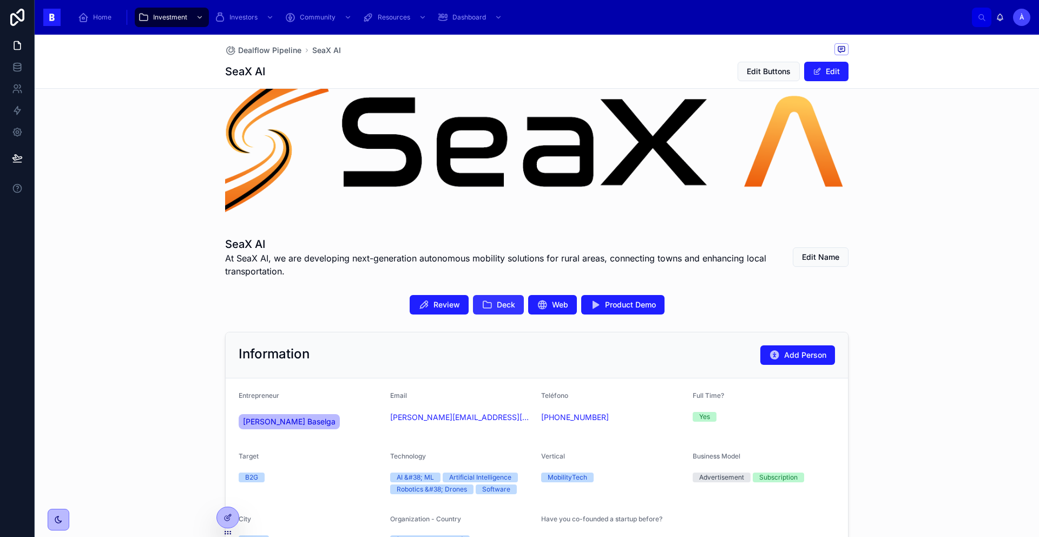
click at [494, 310] on button "Deck" at bounding box center [498, 304] width 51 height 19
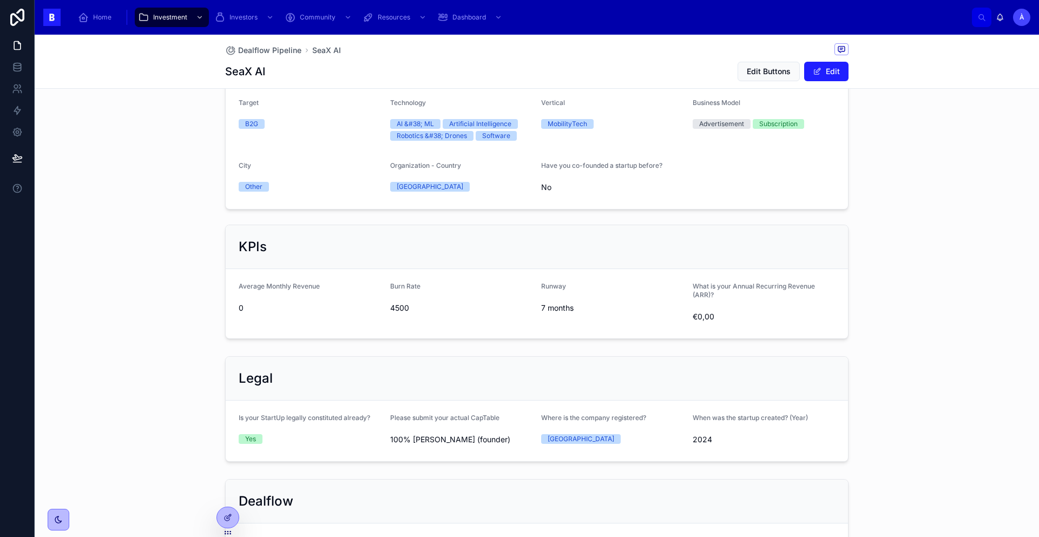
scroll to position [644, 0]
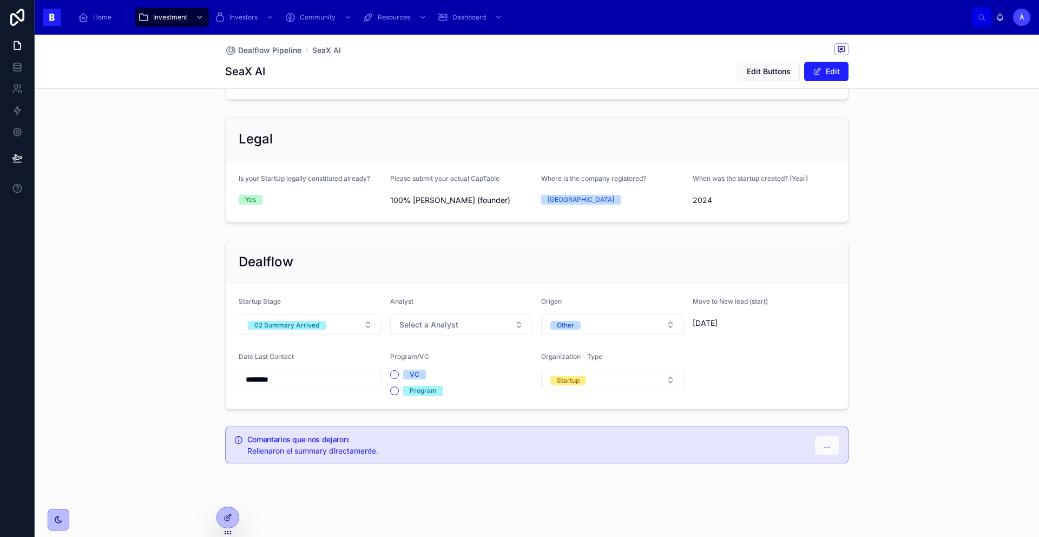
click at [308, 377] on input "********" at bounding box center [310, 379] width 142 height 15
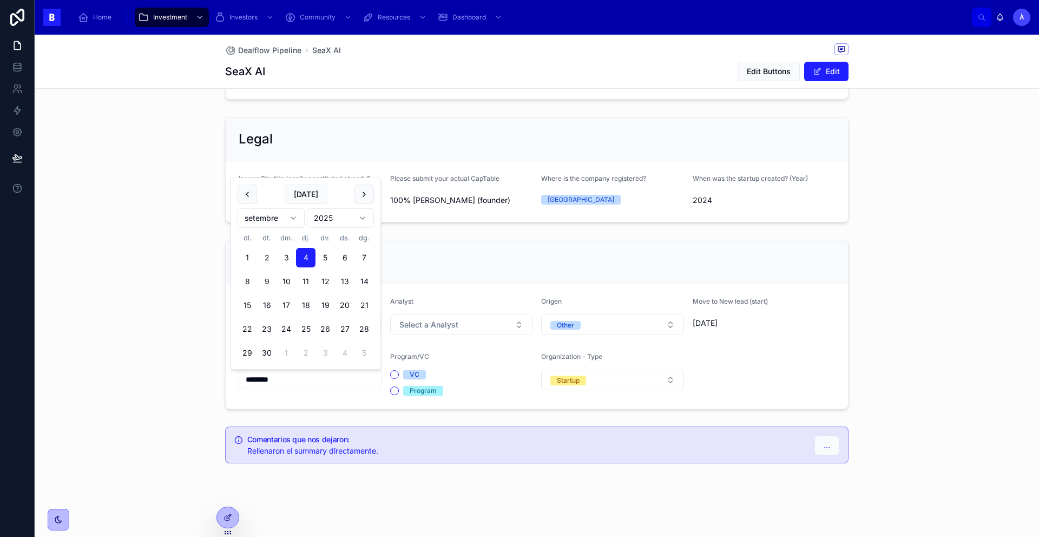
click at [409, 271] on div "Dealflow" at bounding box center [537, 262] width 623 height 44
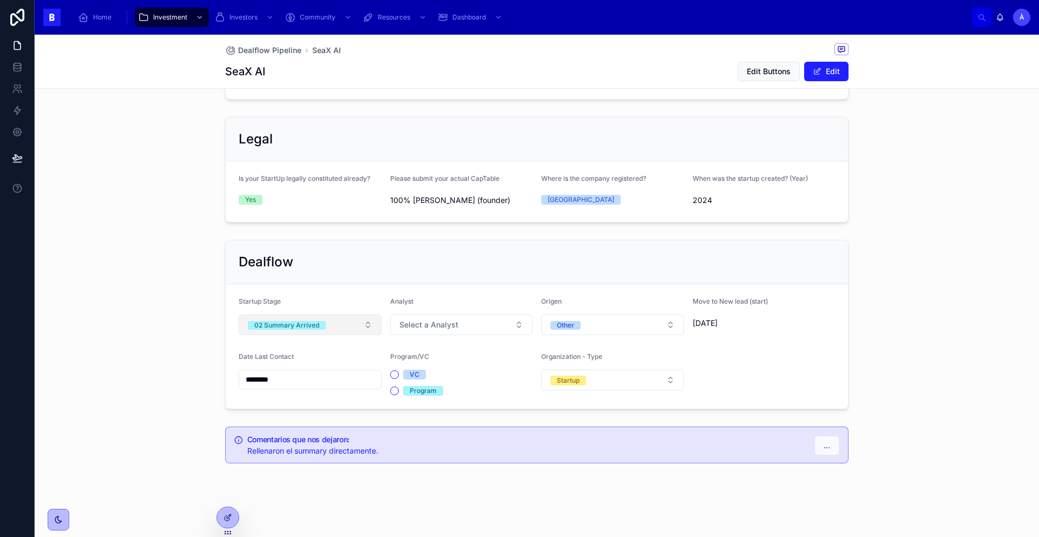
click at [313, 323] on div "02 Summary Arrived" at bounding box center [286, 325] width 65 height 9
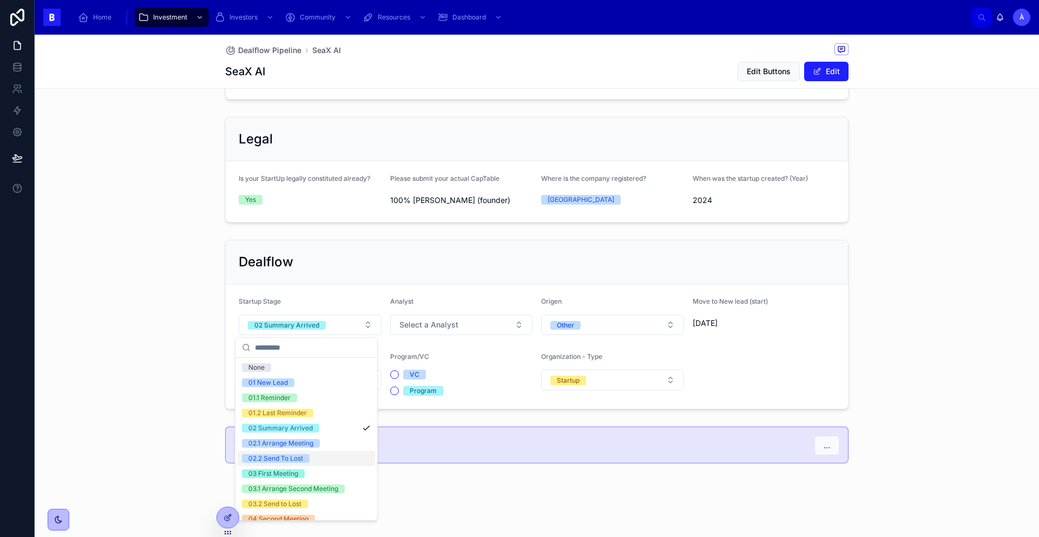
click at [286, 382] on div "02.2 Send To Lost" at bounding box center [275, 458] width 55 height 9
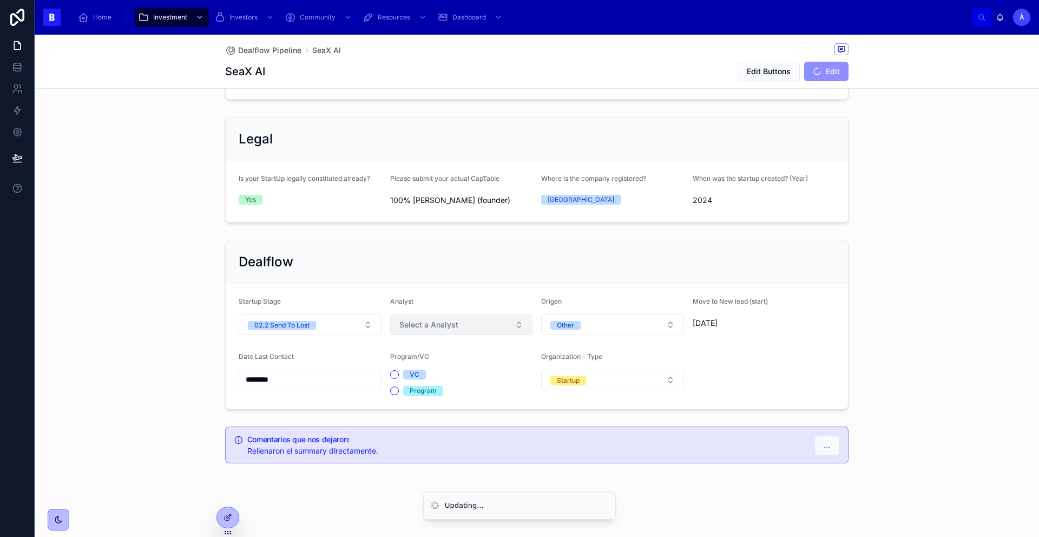
click at [417, 330] on button "Select a Analyst" at bounding box center [461, 325] width 143 height 21
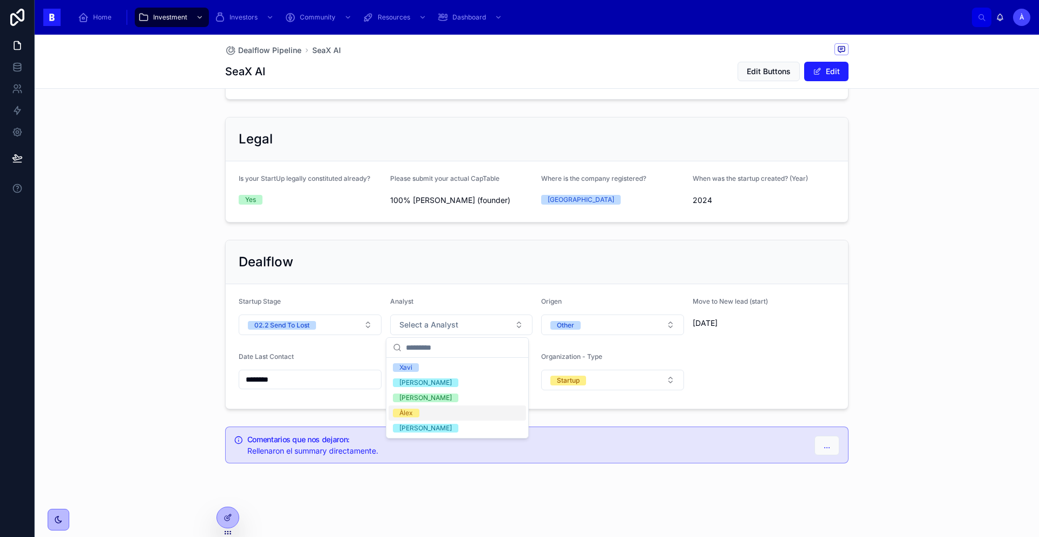
click at [411, 382] on div "Àlex" at bounding box center [407, 413] width 14 height 9
click at [435, 277] on div "Dealflow" at bounding box center [537, 262] width 623 height 44
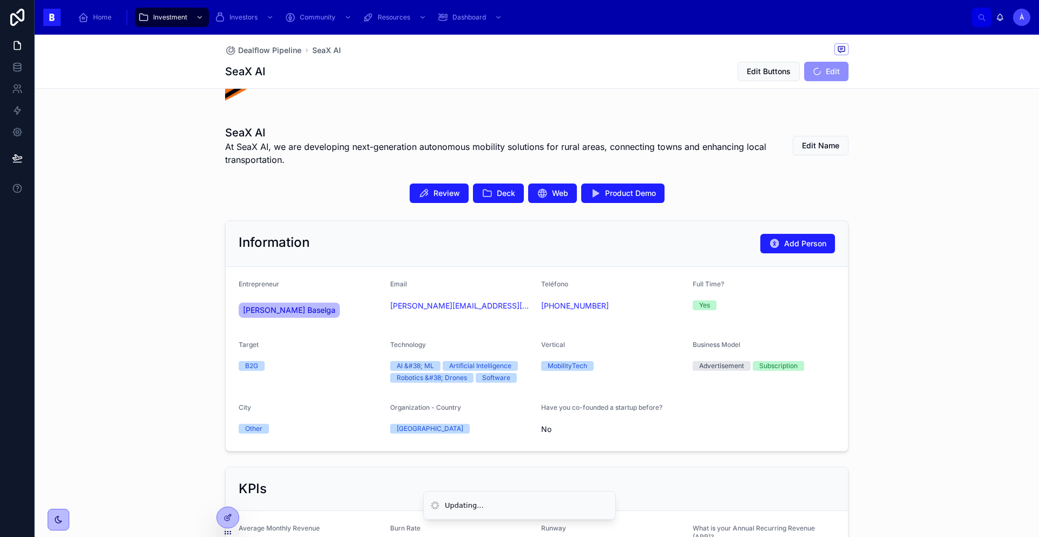
scroll to position [0, 0]
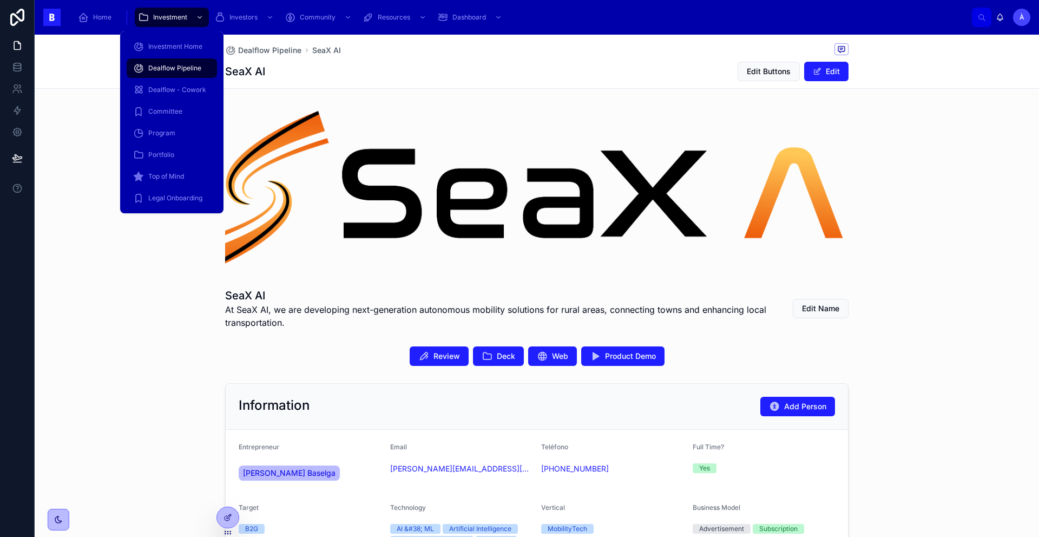
click at [169, 64] on span "Dealflow Pipeline" at bounding box center [174, 68] width 53 height 9
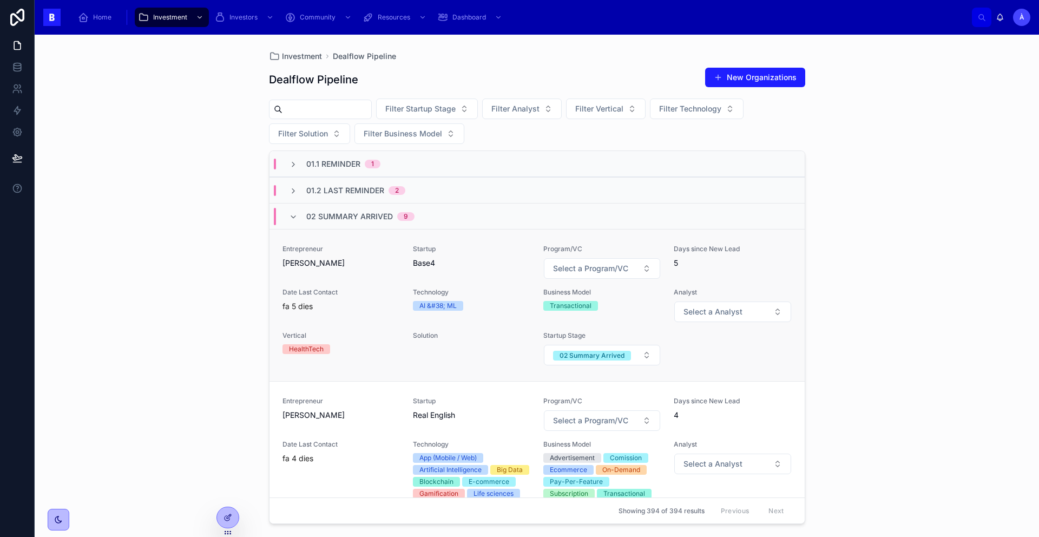
click at [385, 257] on div "Entrepreneur [PERSON_NAME]" at bounding box center [341, 257] width 117 height 24
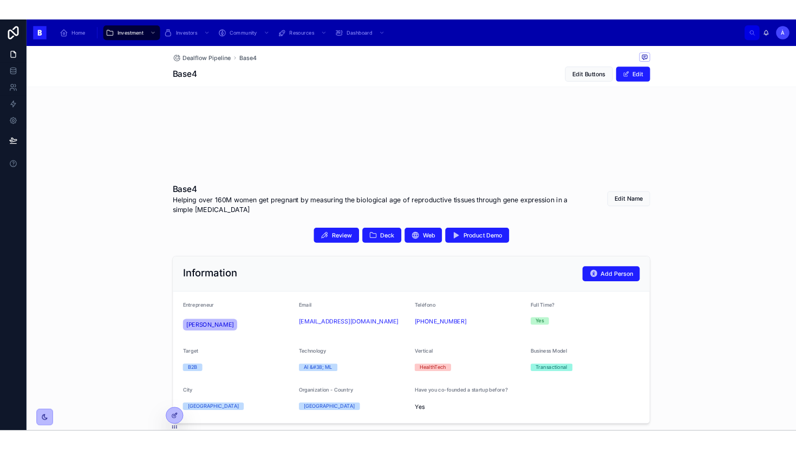
scroll to position [10, 0]
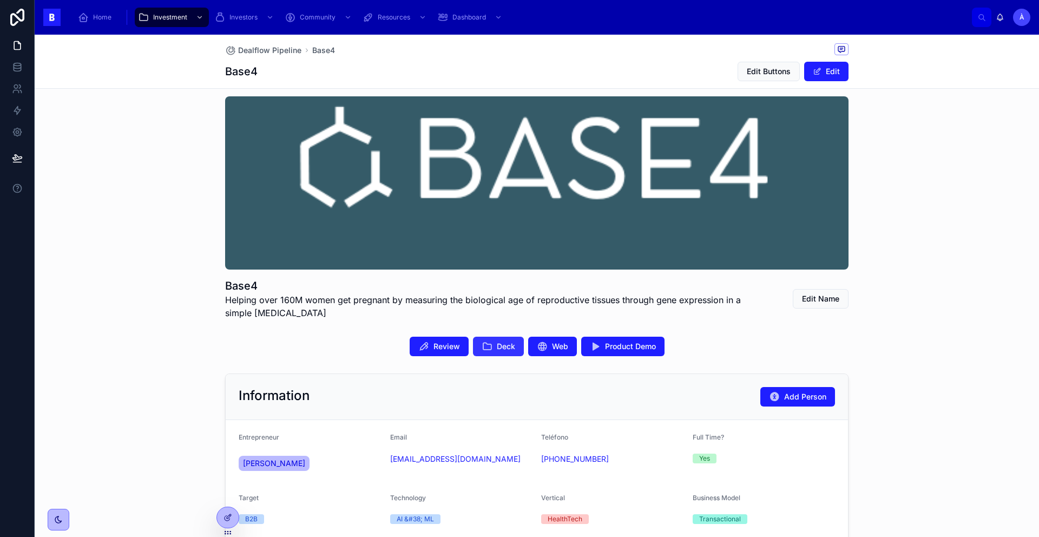
click at [486, 348] on icon at bounding box center [487, 346] width 11 height 11
click at [434, 352] on button "Review" at bounding box center [439, 346] width 59 height 19
